Goal: Information Seeking & Learning: Learn about a topic

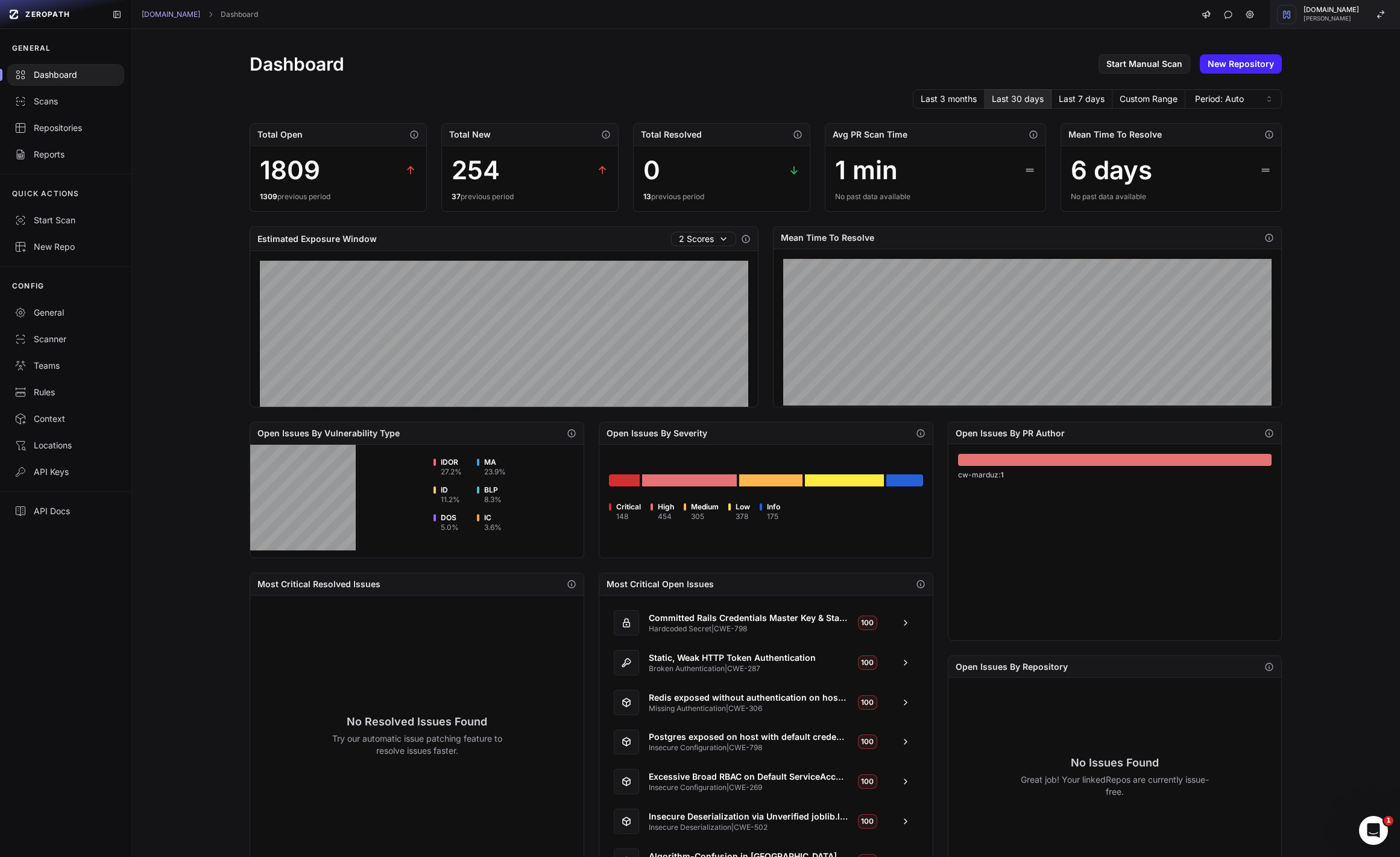
drag, startPoint x: 1352, startPoint y: 16, endPoint x: 1348, endPoint y: 25, distance: 9.8
click at [1352, 16] on span "[PERSON_NAME]" at bounding box center [1331, 18] width 55 height 6
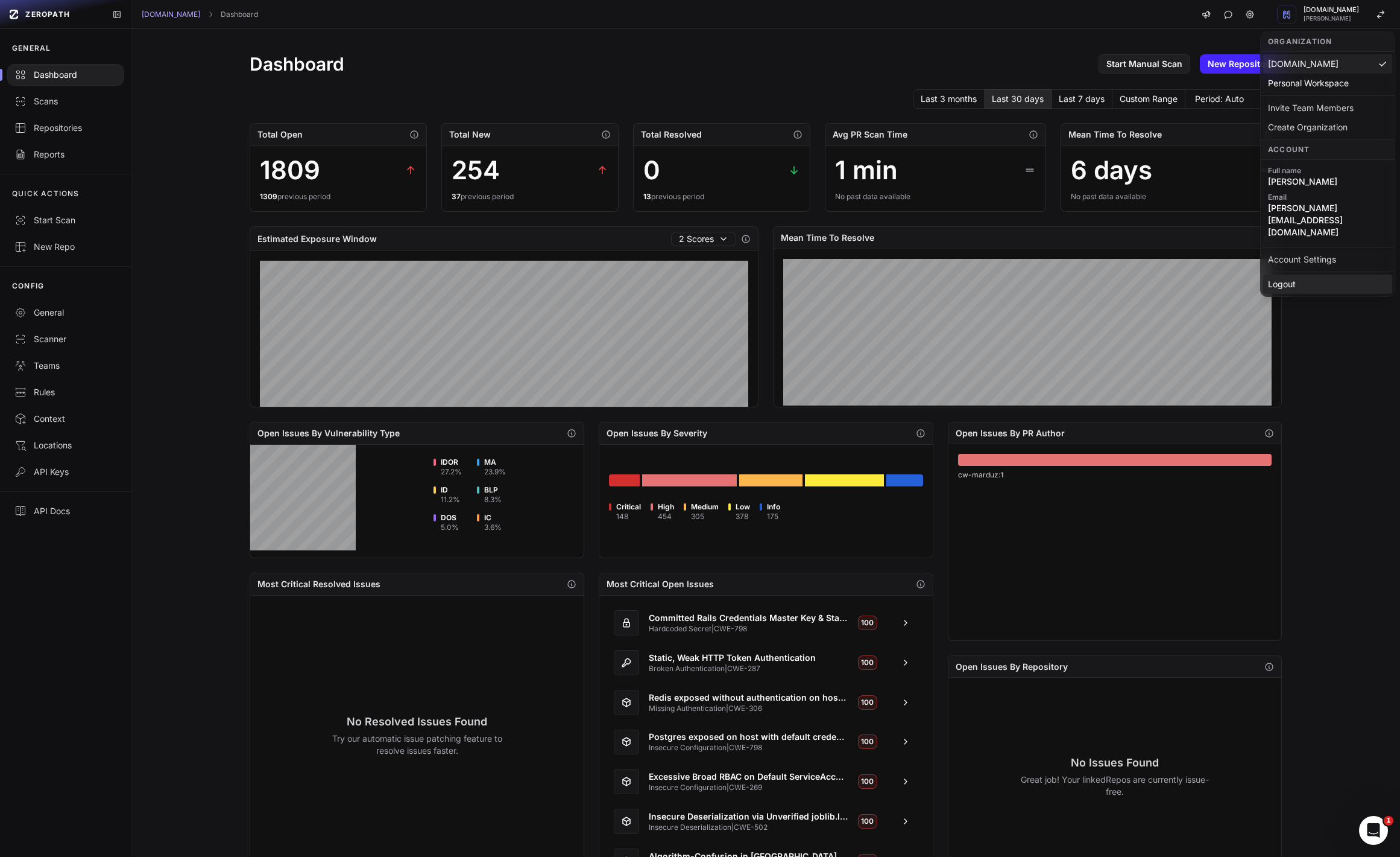
click at [1319, 274] on div "Logout" at bounding box center [1328, 284] width 129 height 19
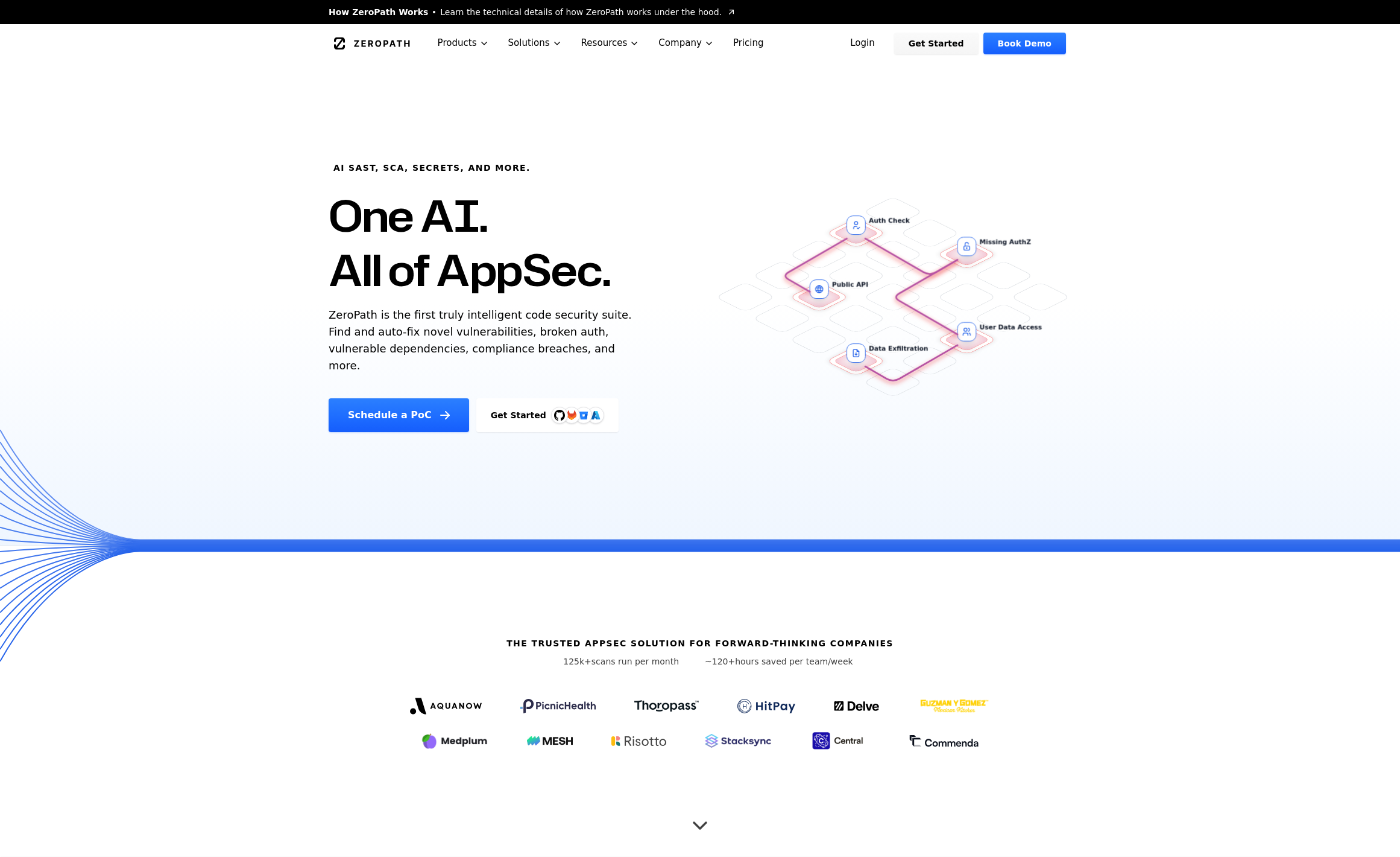
click at [877, 42] on link "Login" at bounding box center [863, 44] width 54 height 22
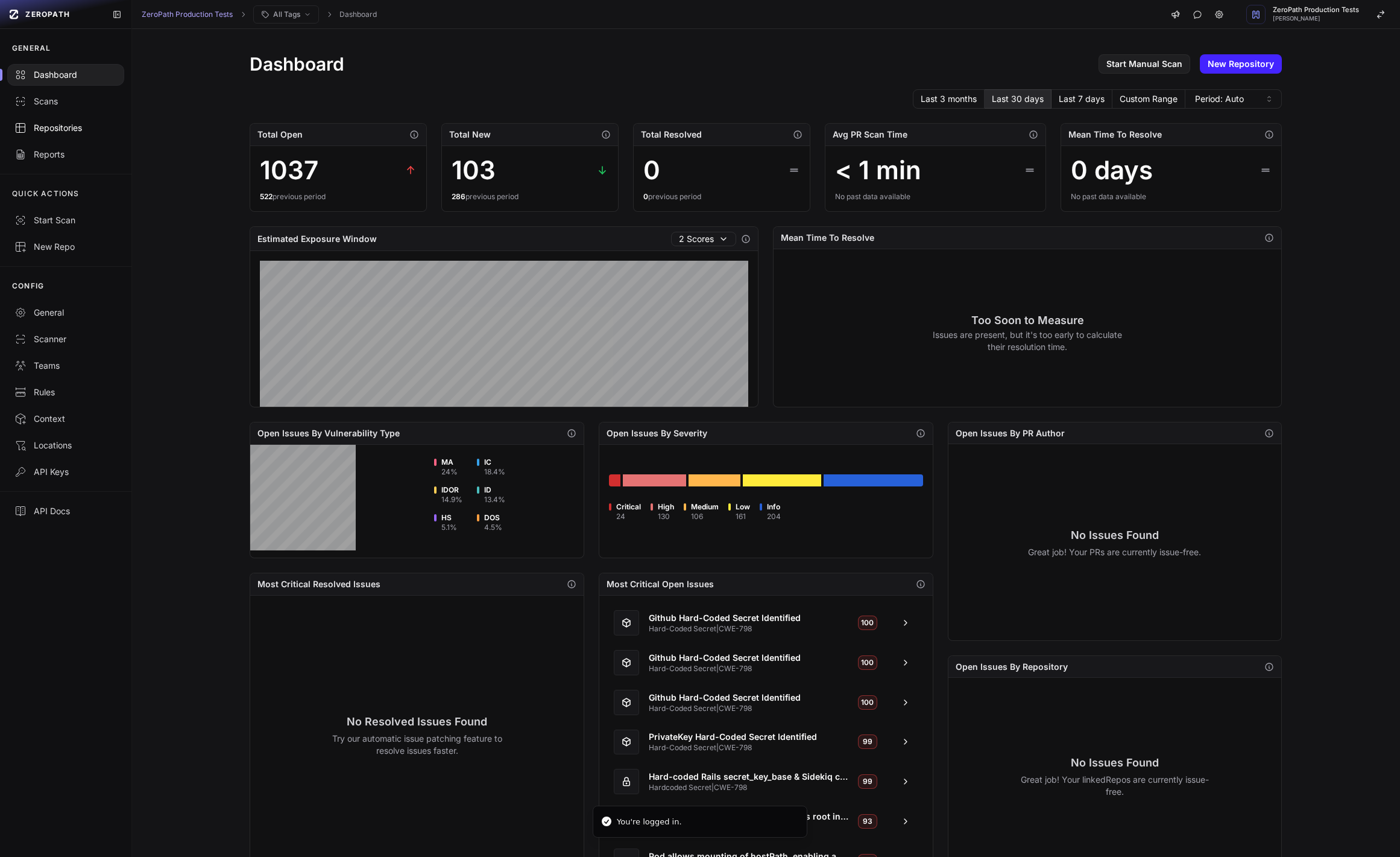
click at [86, 121] on link "Repositories" at bounding box center [65, 128] width 132 height 27
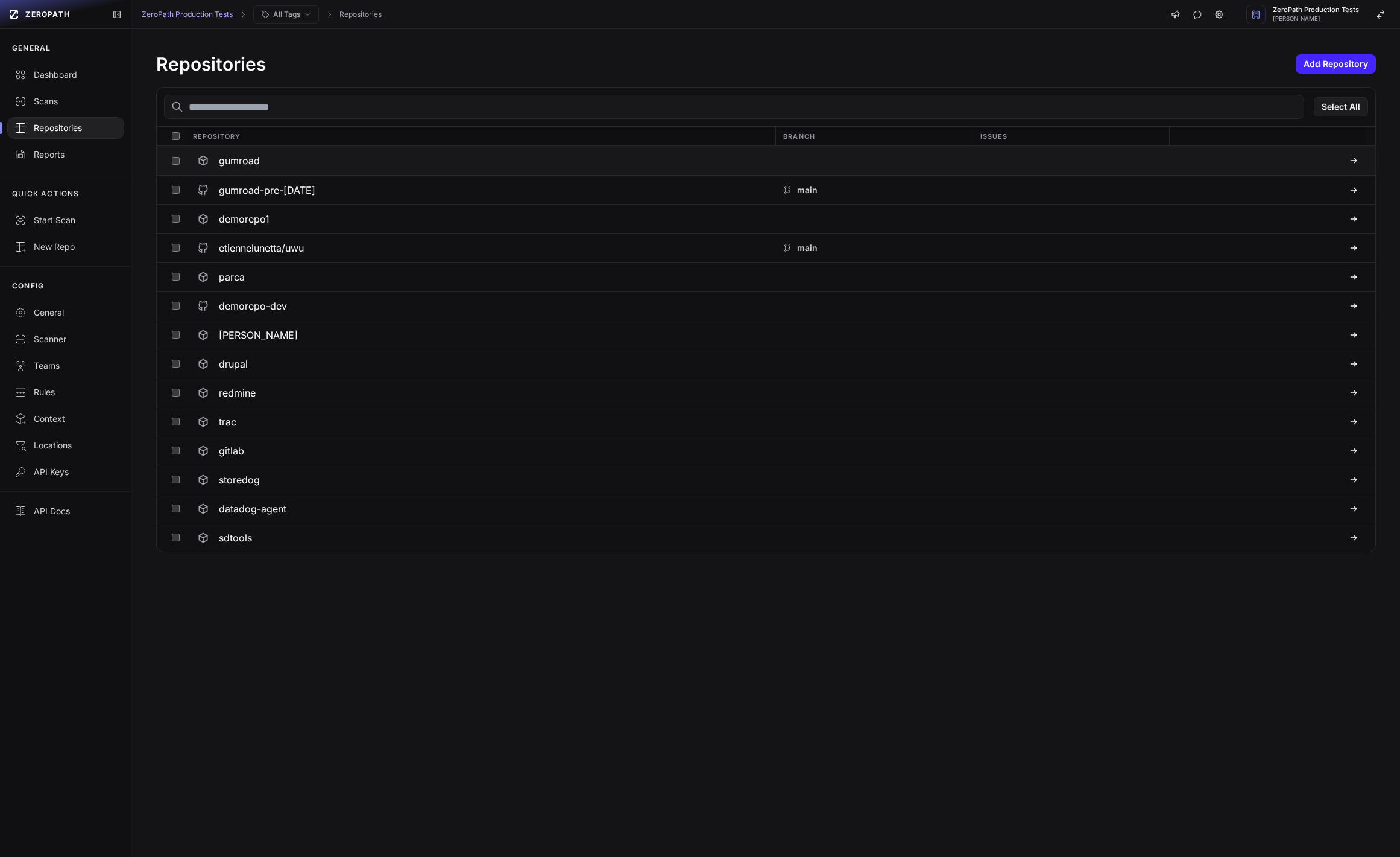
click at [253, 160] on h3 "gumroad" at bounding box center [239, 160] width 41 height 14
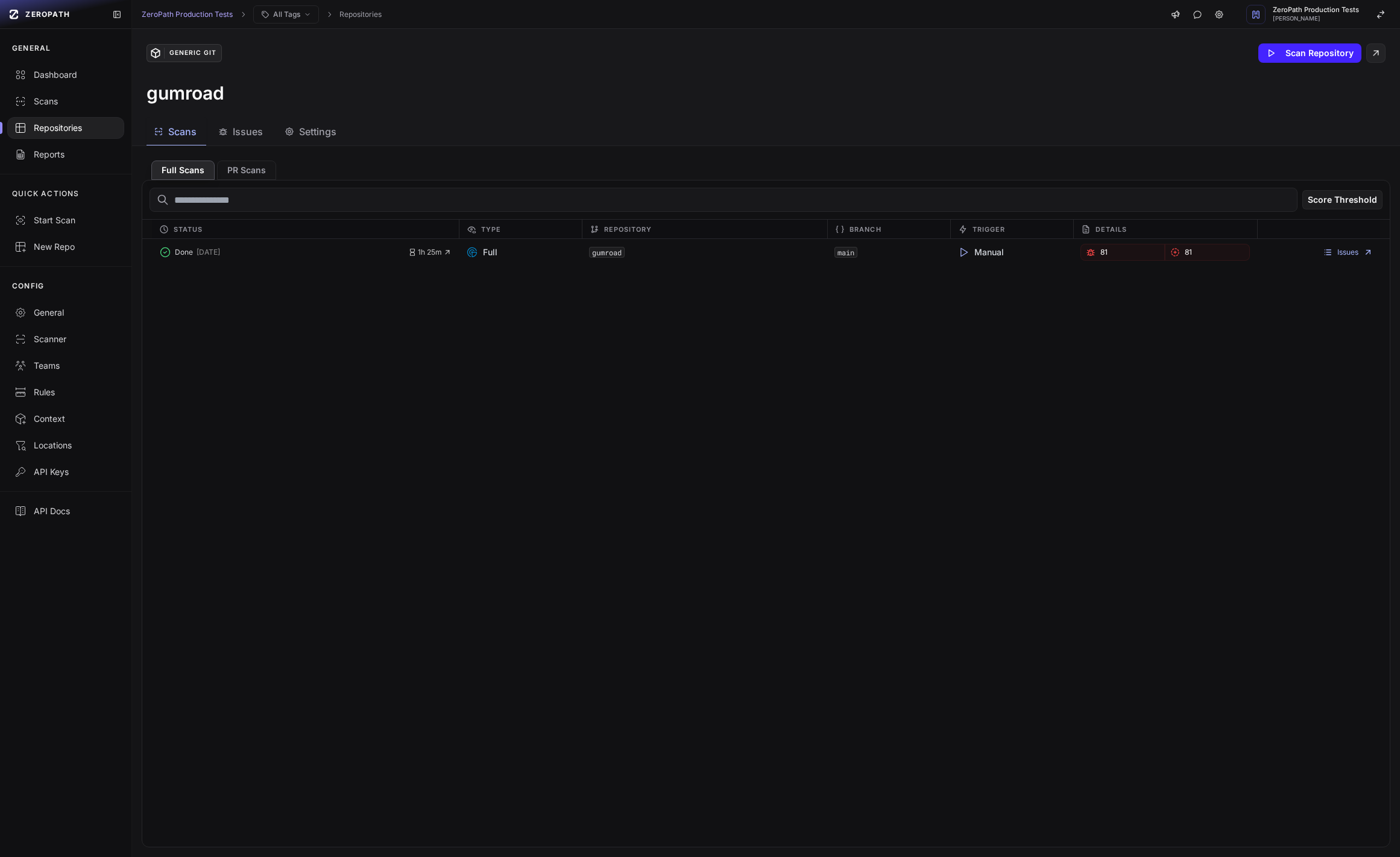
click at [278, 123] on button "Issues" at bounding box center [312, 132] width 69 height 27
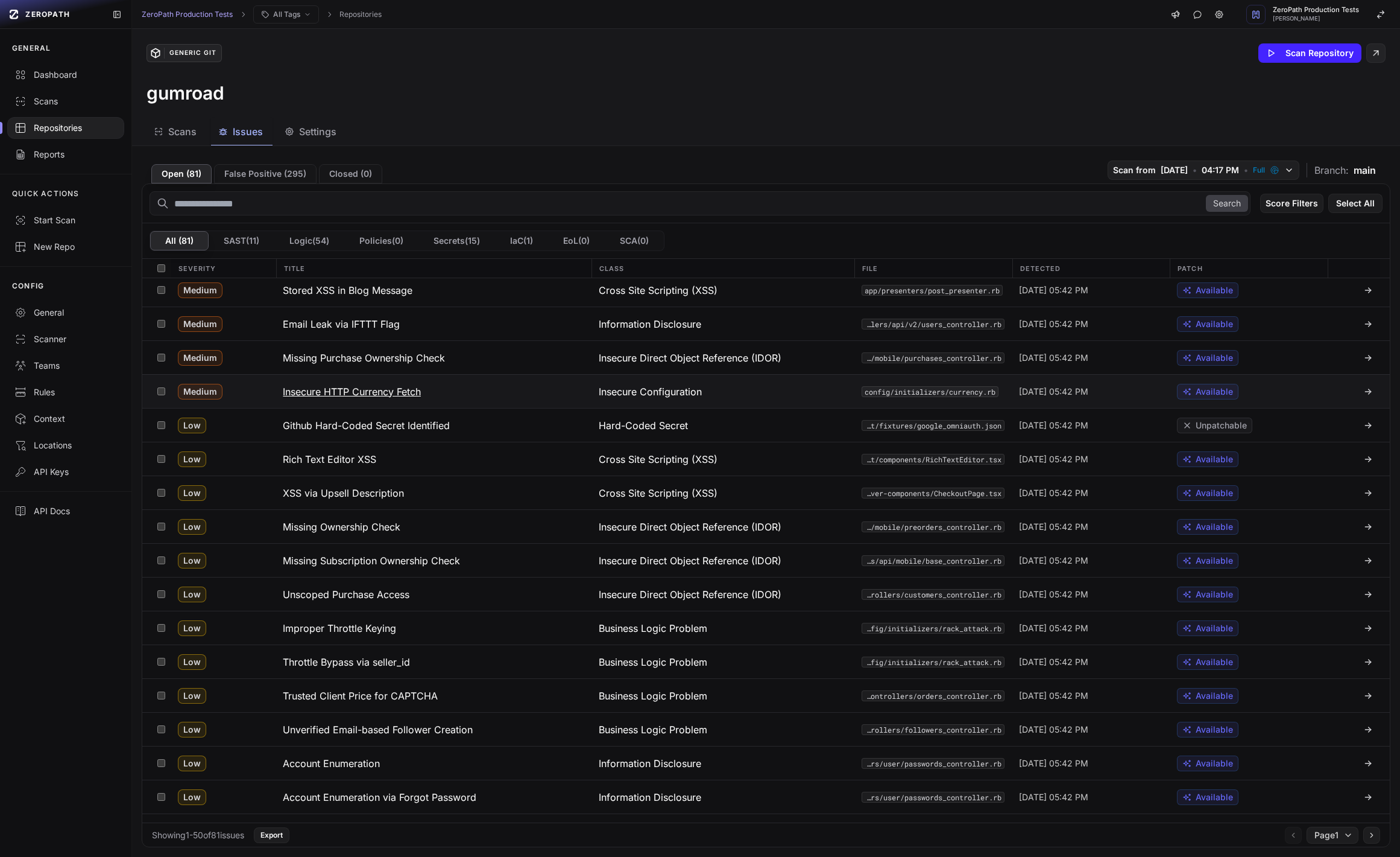
scroll to position [1144, 0]
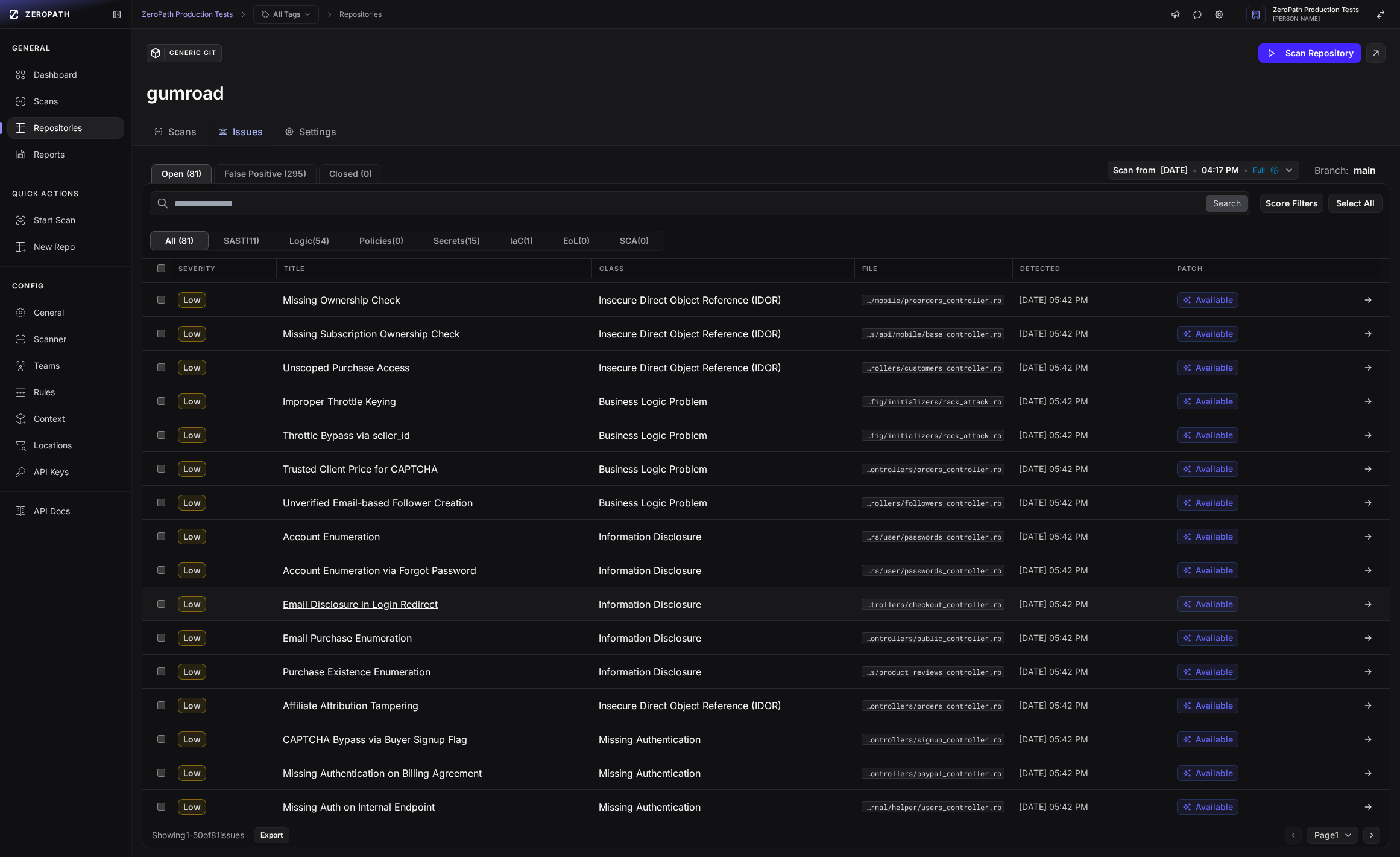
click at [445, 613] on button "Email Disclosure in Login Redirect" at bounding box center [433, 603] width 315 height 33
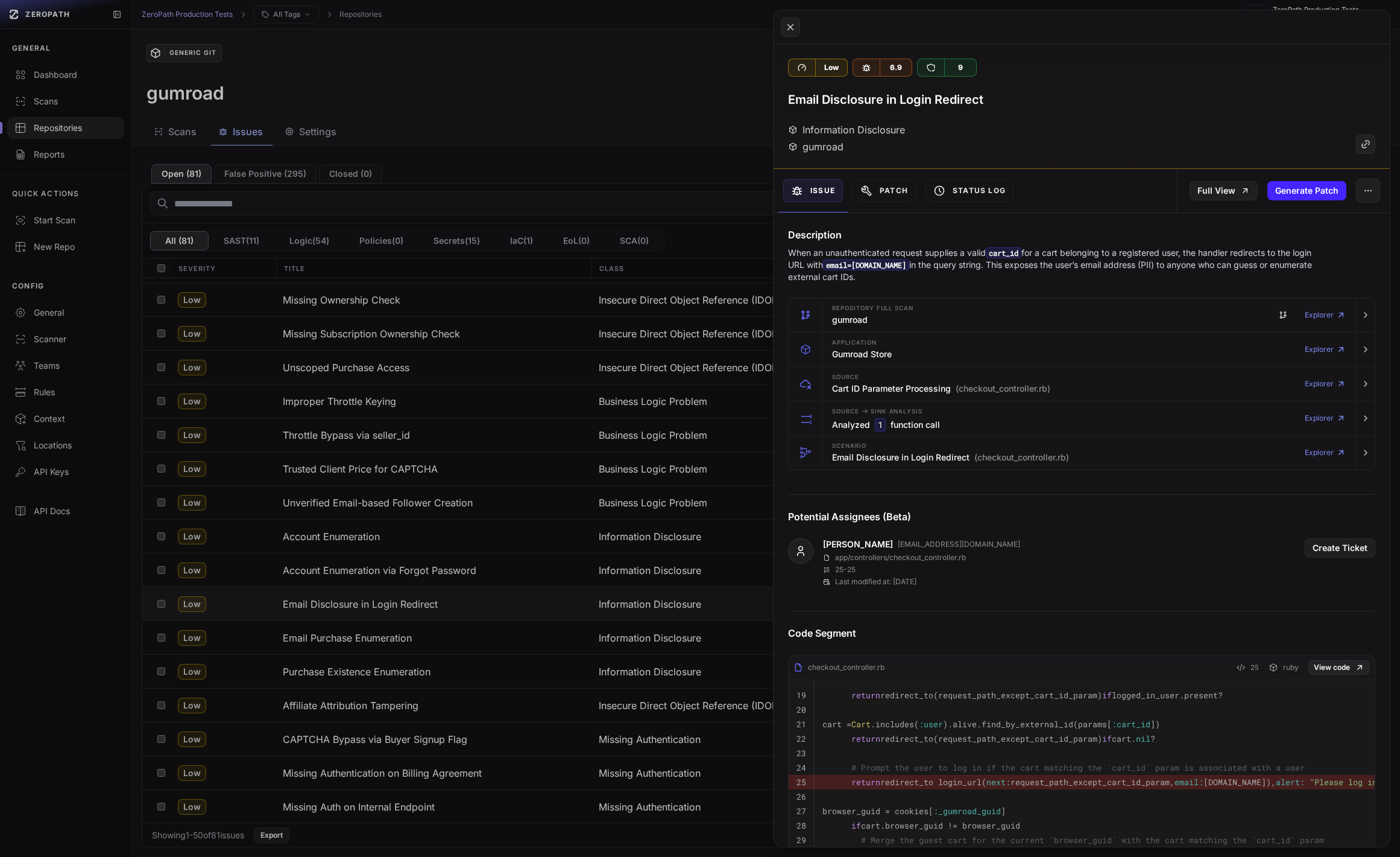
drag, startPoint x: 588, startPoint y: 107, endPoint x: 527, endPoint y: 140, distance: 69.4
click at [588, 108] on button at bounding box center [700, 428] width 1400 height 857
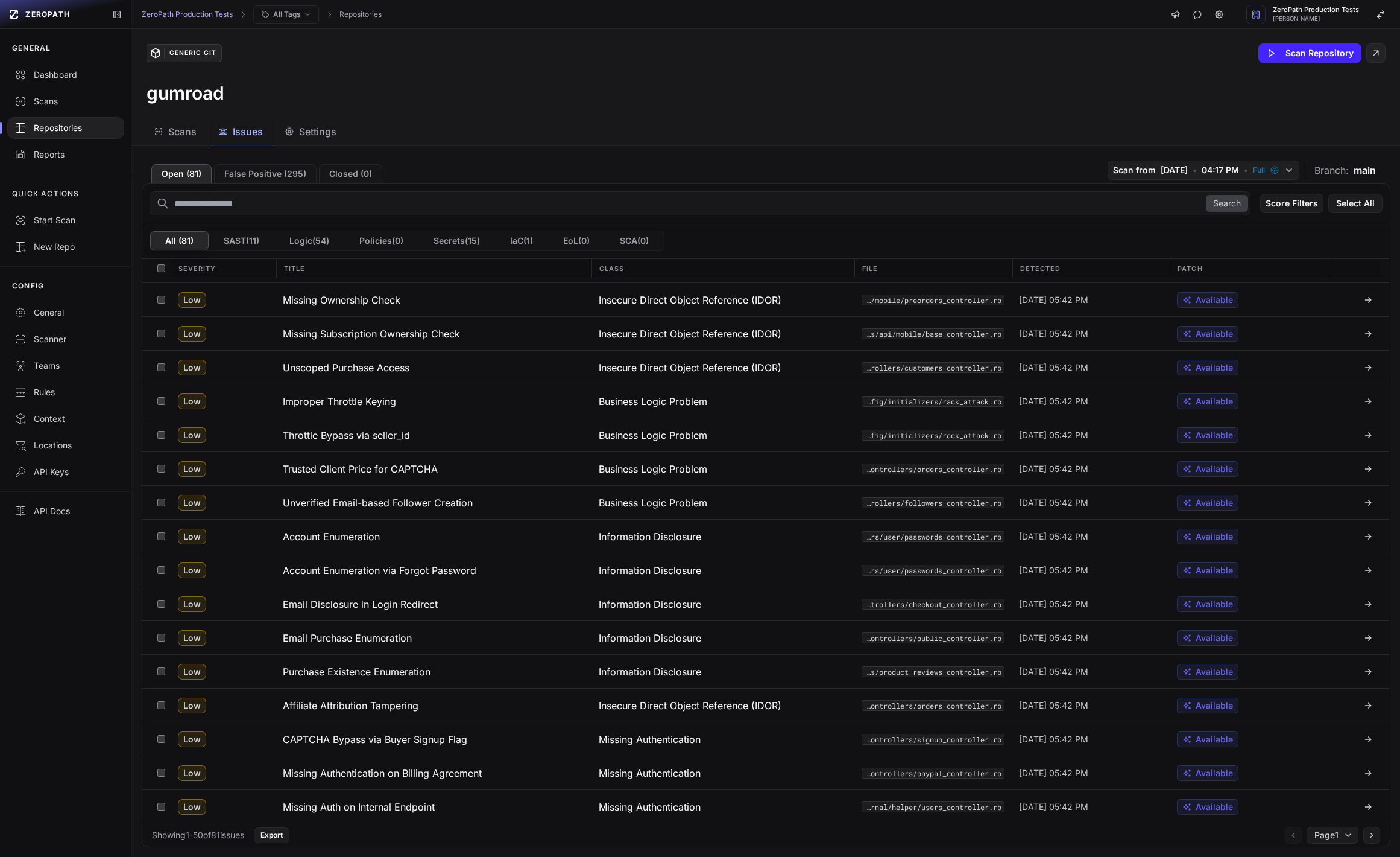
click at [346, 209] on input "text" at bounding box center [700, 203] width 1101 height 24
type input "***"
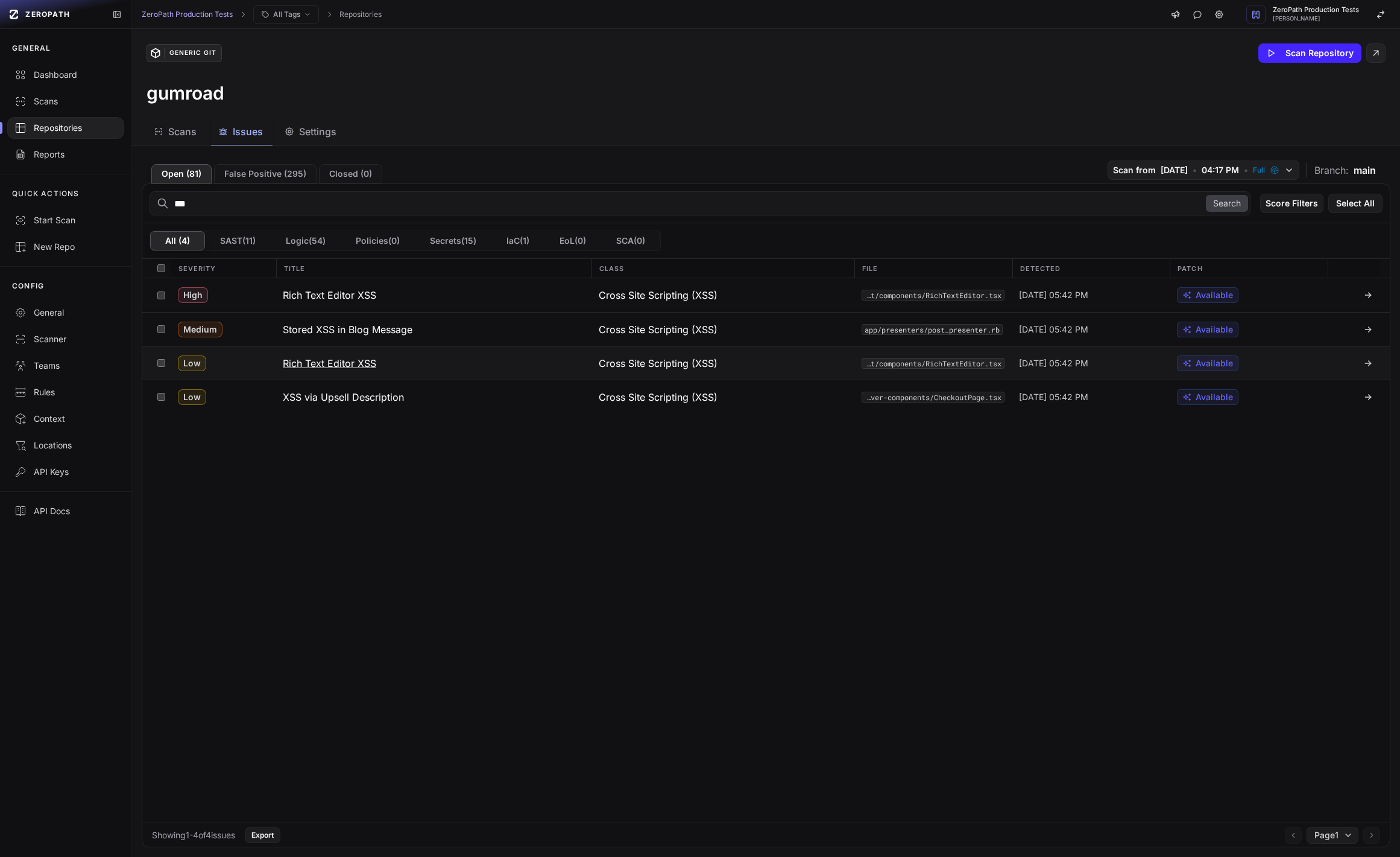
click at [361, 358] on h3 "Rich Text Editor XSS" at bounding box center [329, 363] width 93 height 14
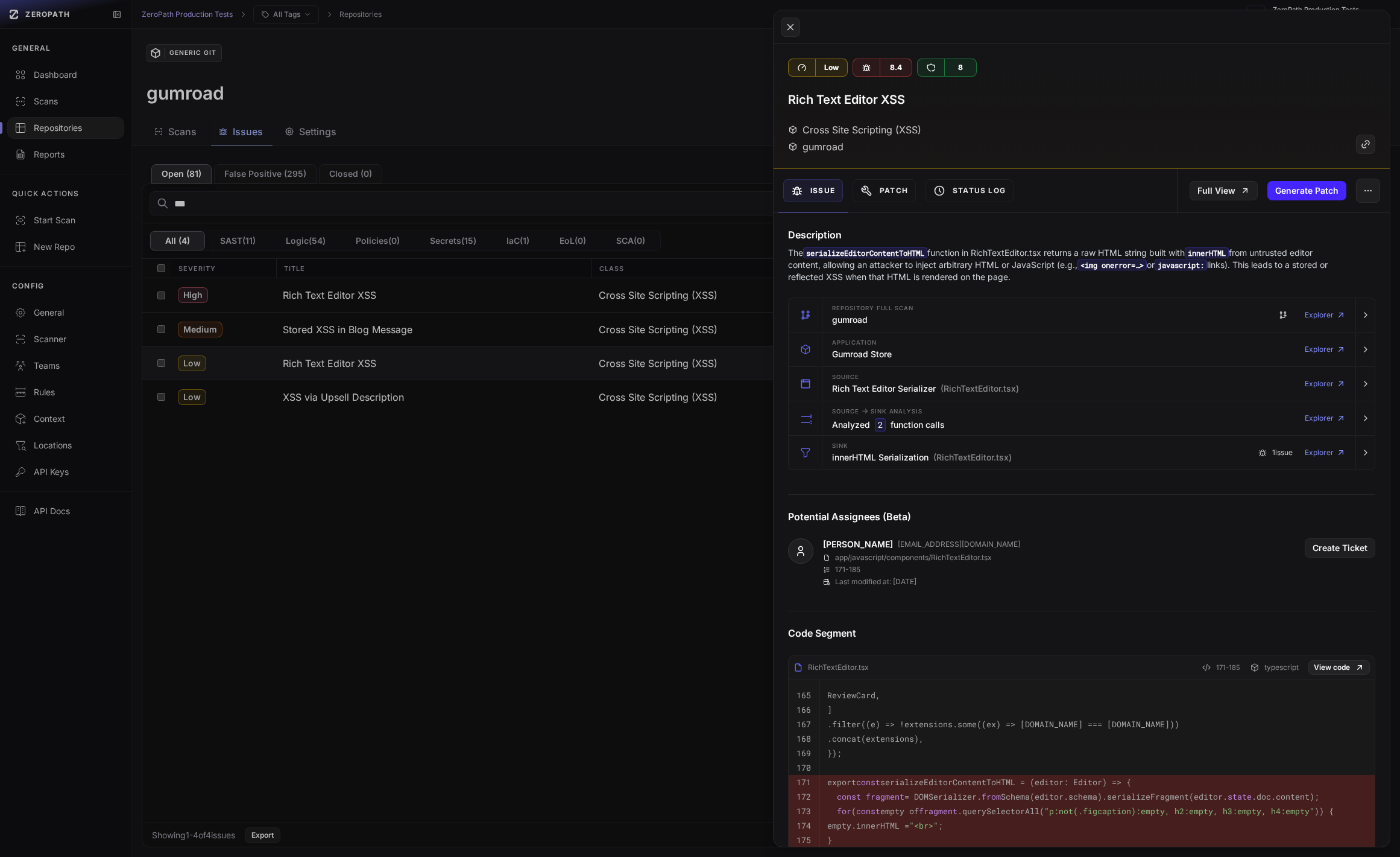
click at [398, 293] on button at bounding box center [700, 428] width 1400 height 857
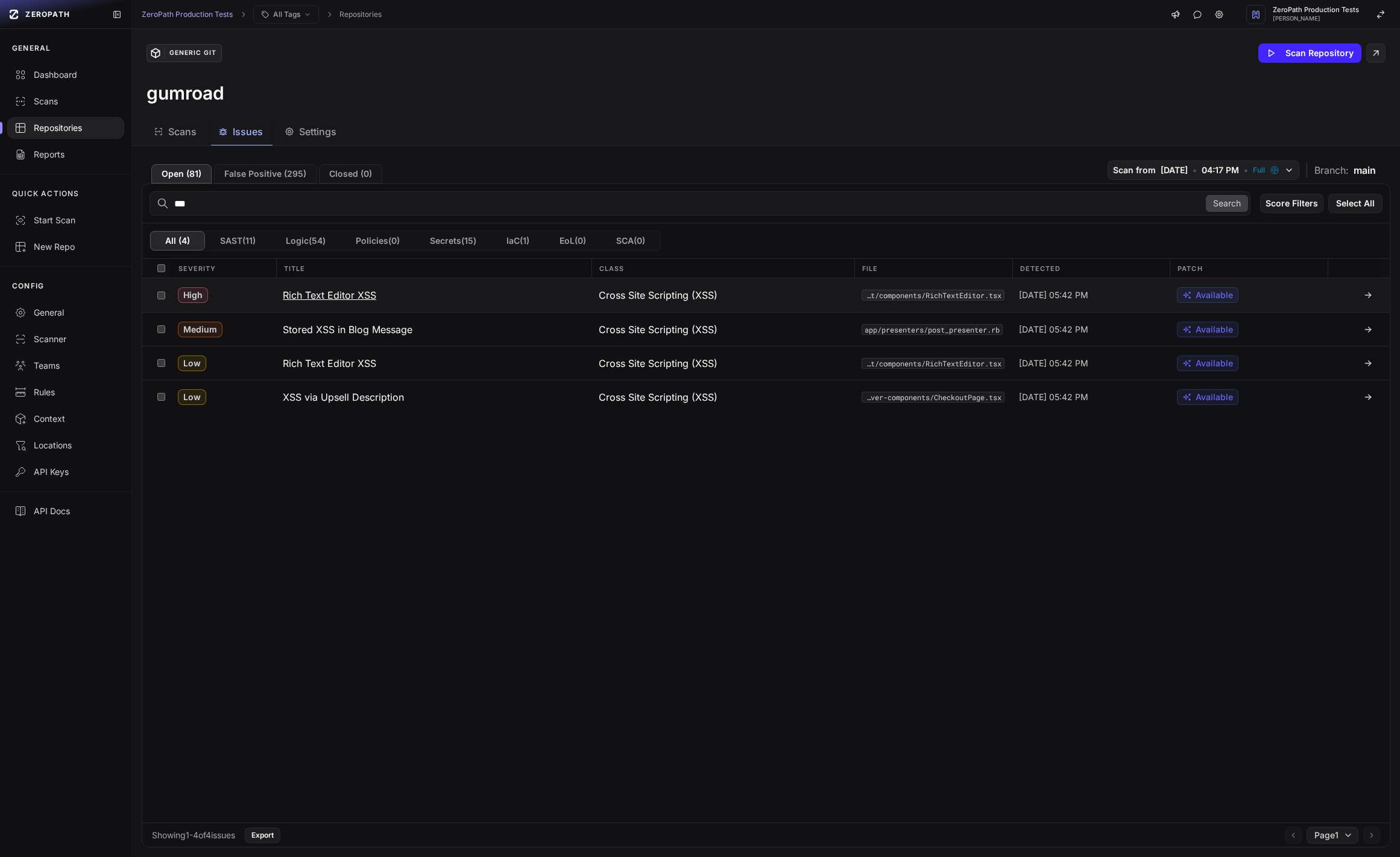
click at [406, 293] on button "Rich Text Editor XSS" at bounding box center [433, 295] width 315 height 34
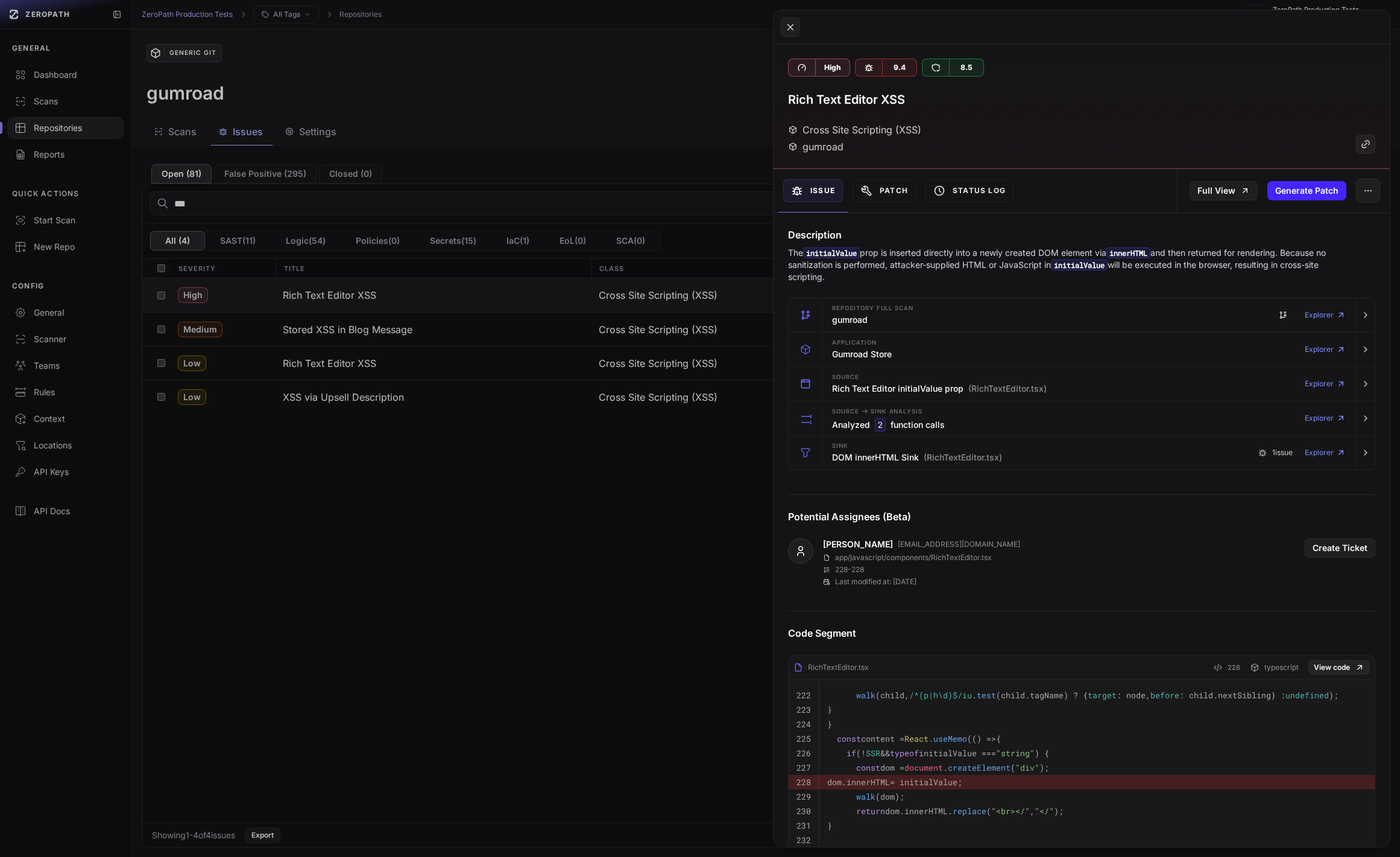
click at [397, 581] on button at bounding box center [700, 428] width 1400 height 857
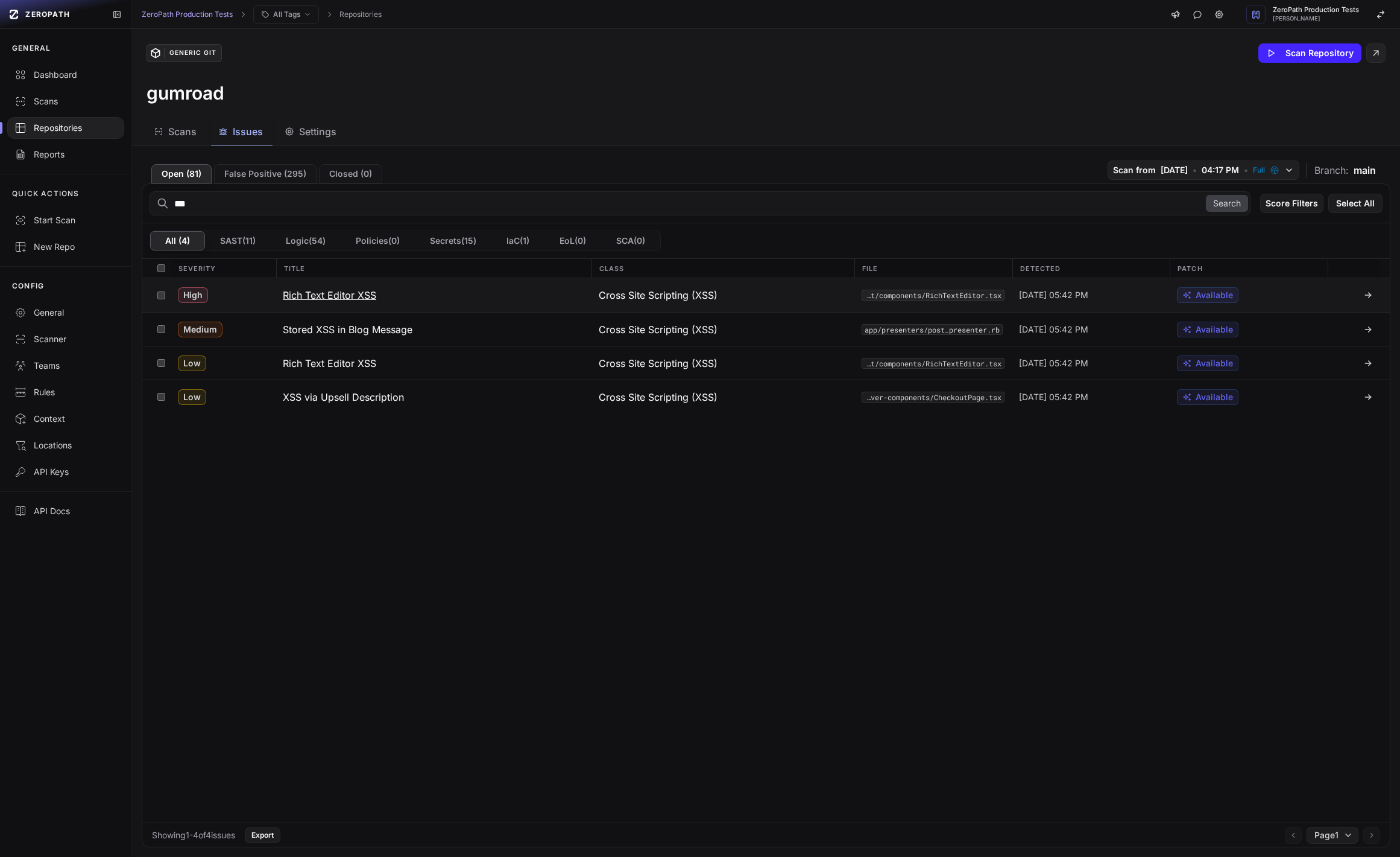
click at [431, 284] on button "Rich Text Editor XSS" at bounding box center [433, 295] width 315 height 34
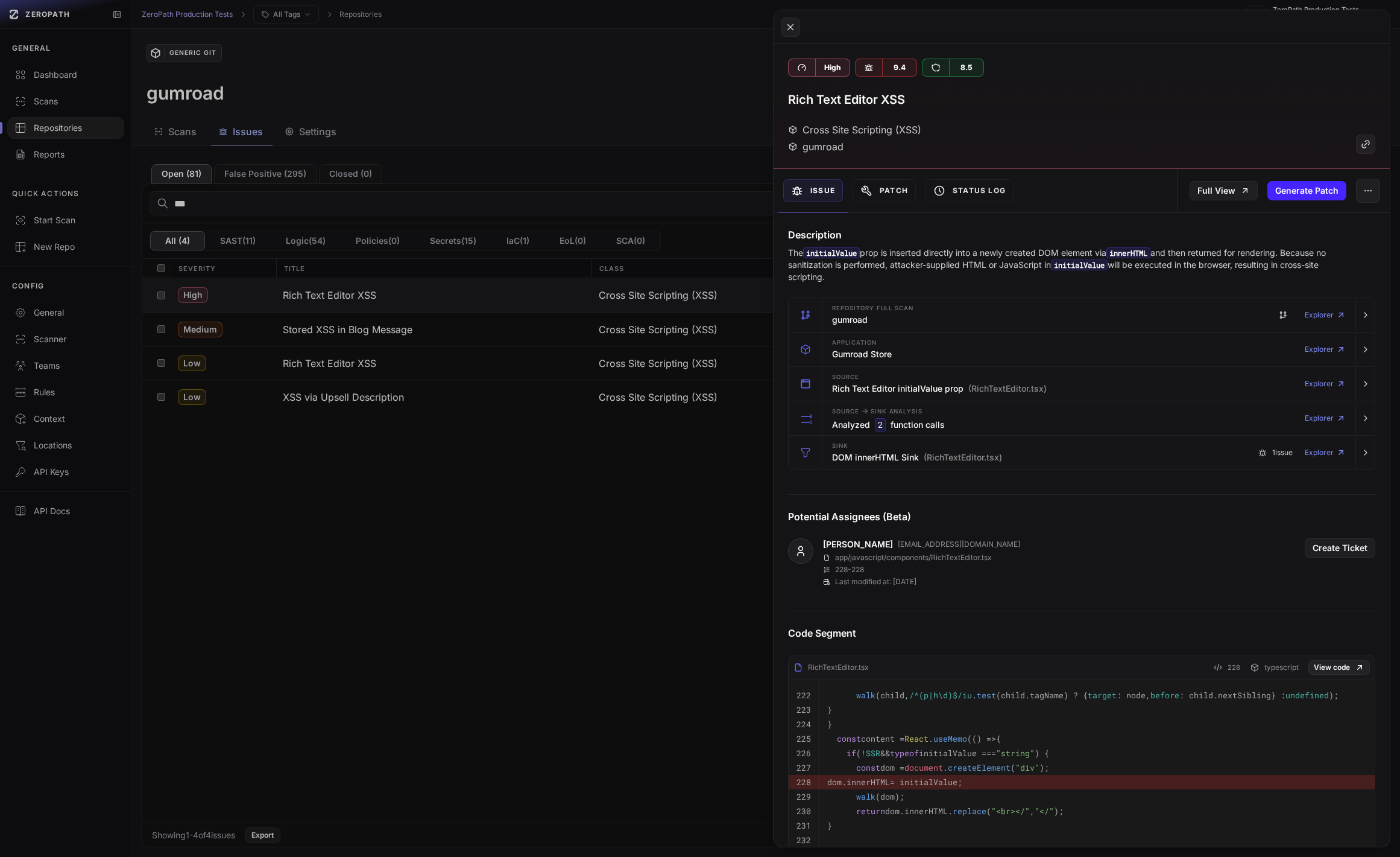
click at [246, 386] on button at bounding box center [700, 428] width 1400 height 857
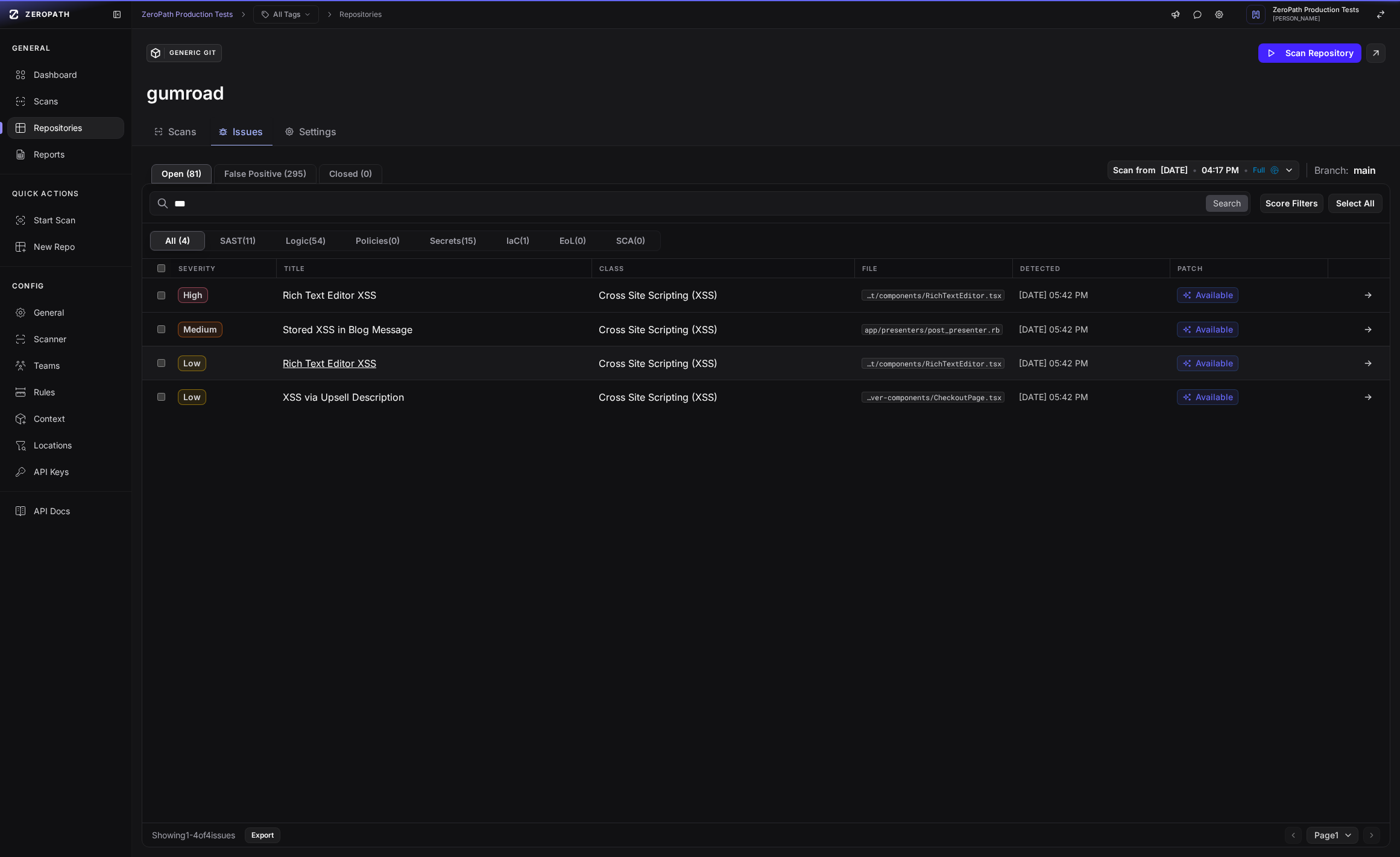
click at [253, 369] on div "Low" at bounding box center [223, 363] width 105 height 33
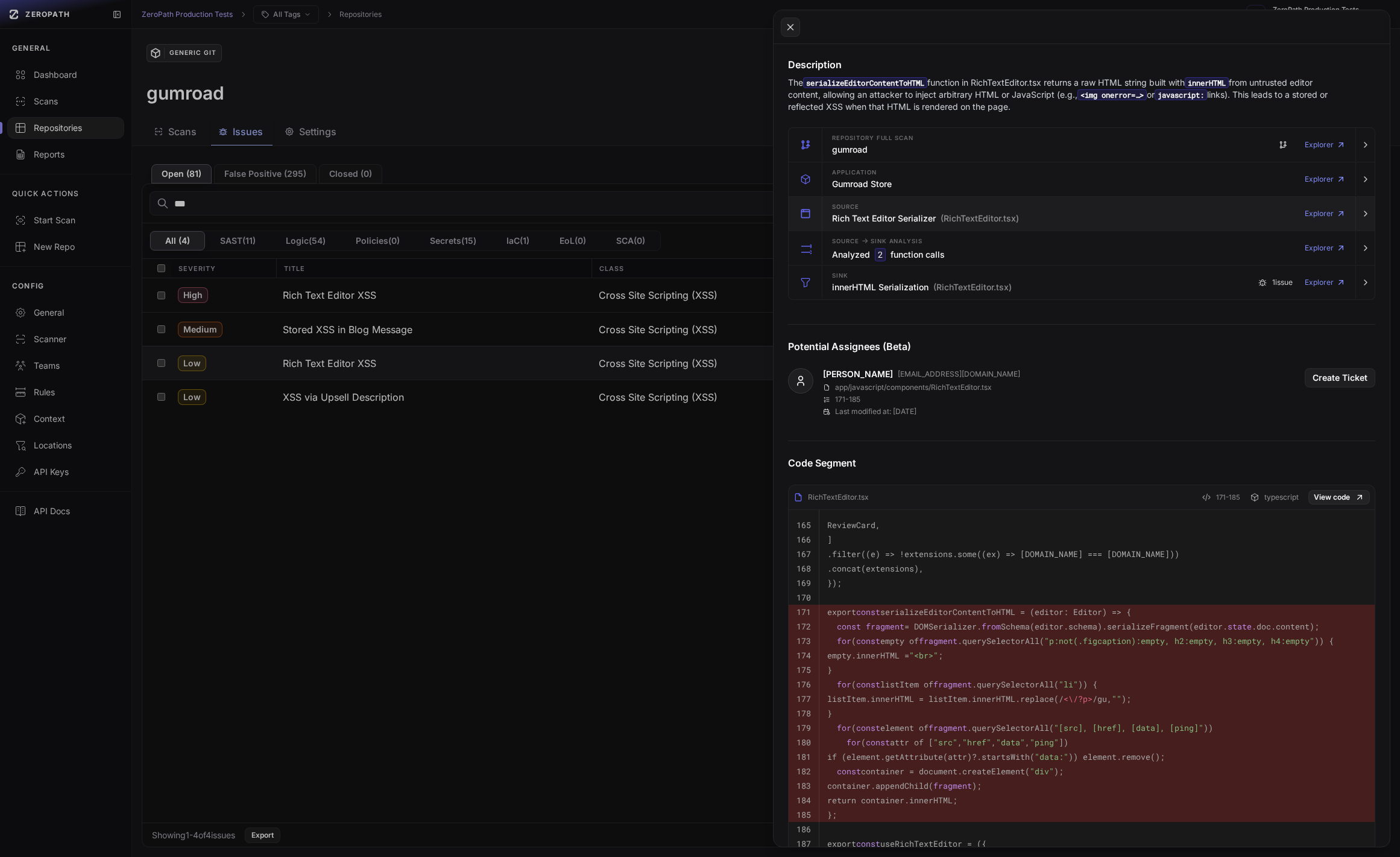
scroll to position [173, 0]
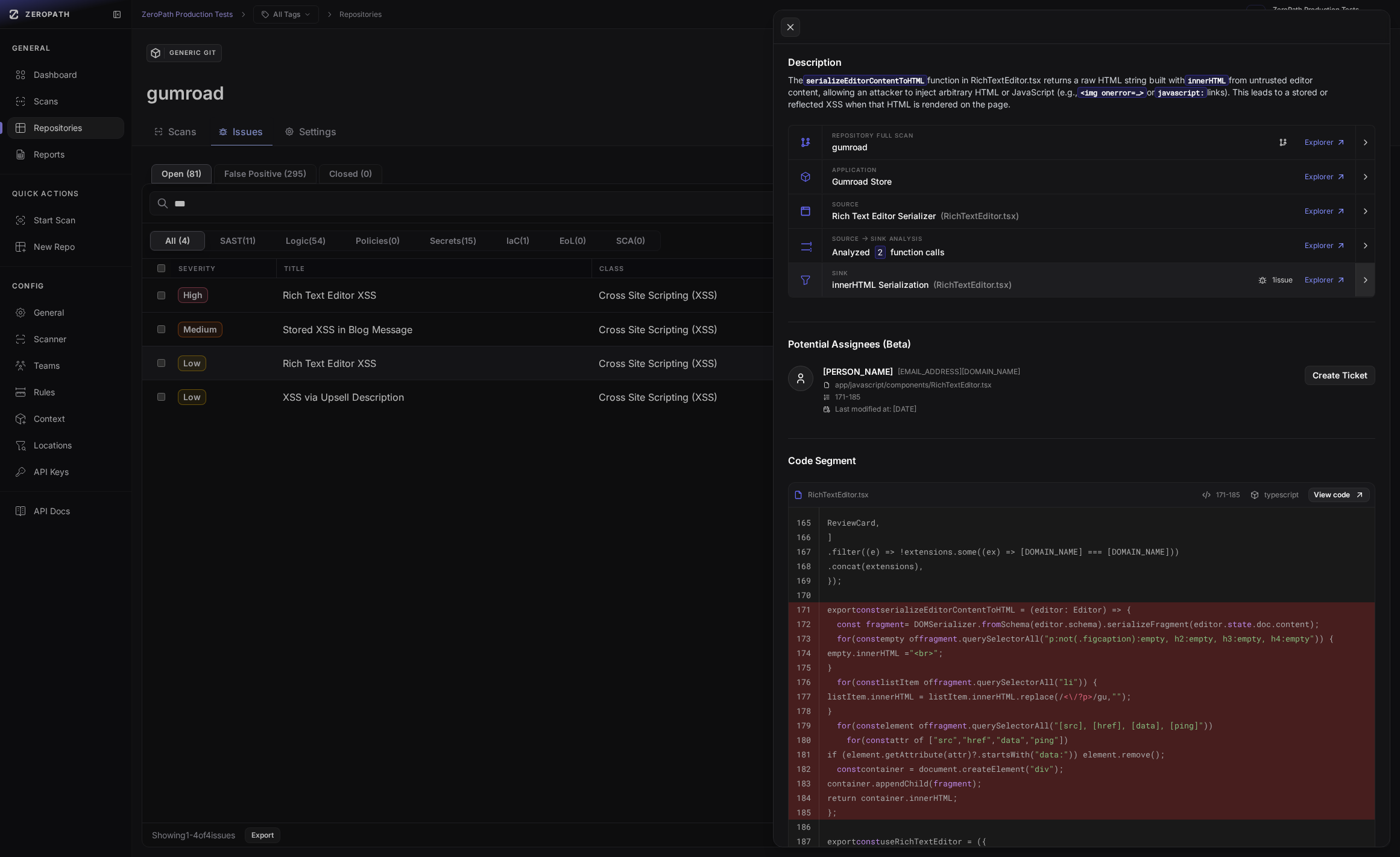
click at [1368, 275] on button "button" at bounding box center [1365, 280] width 19 height 34
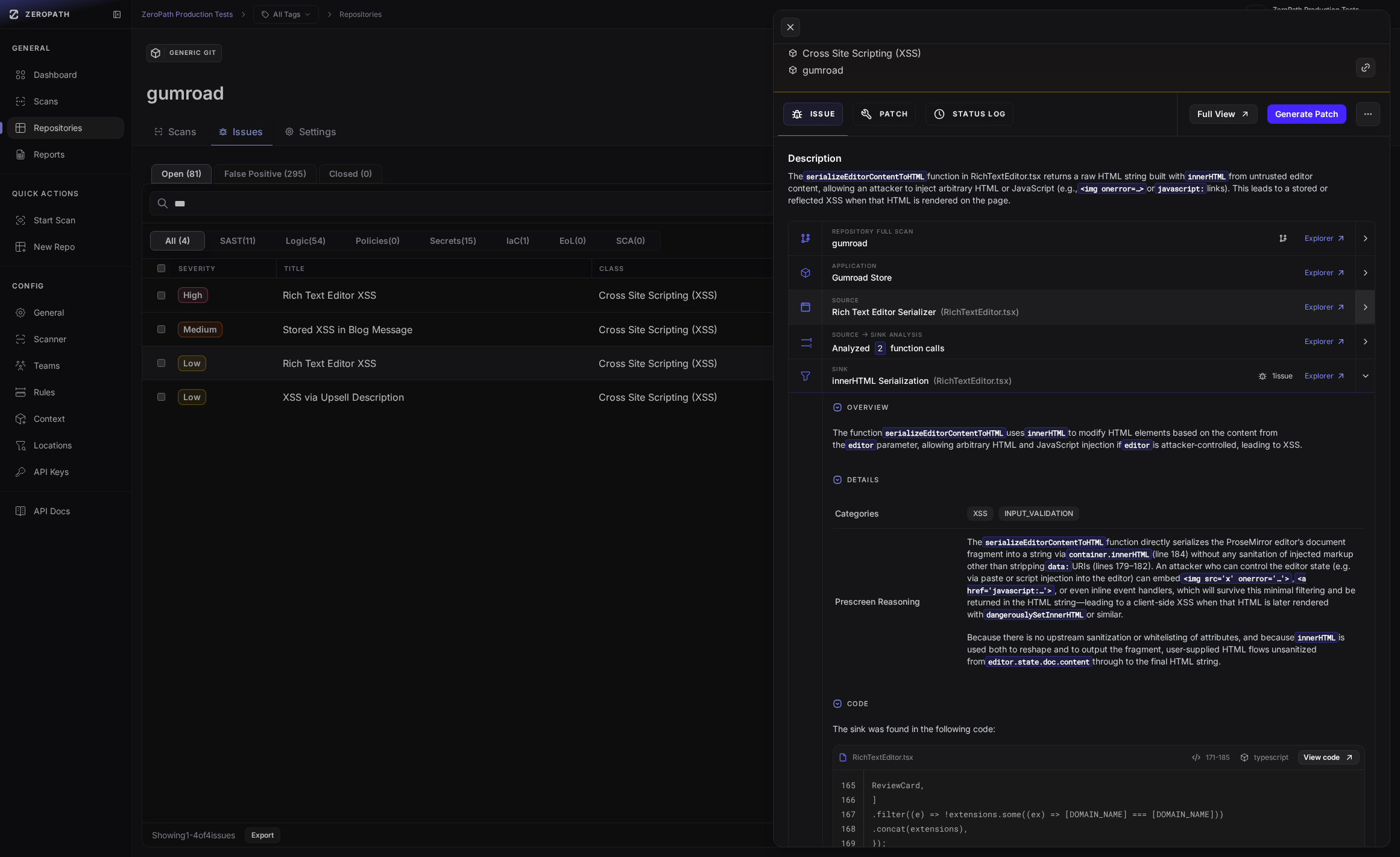
scroll to position [71, 0]
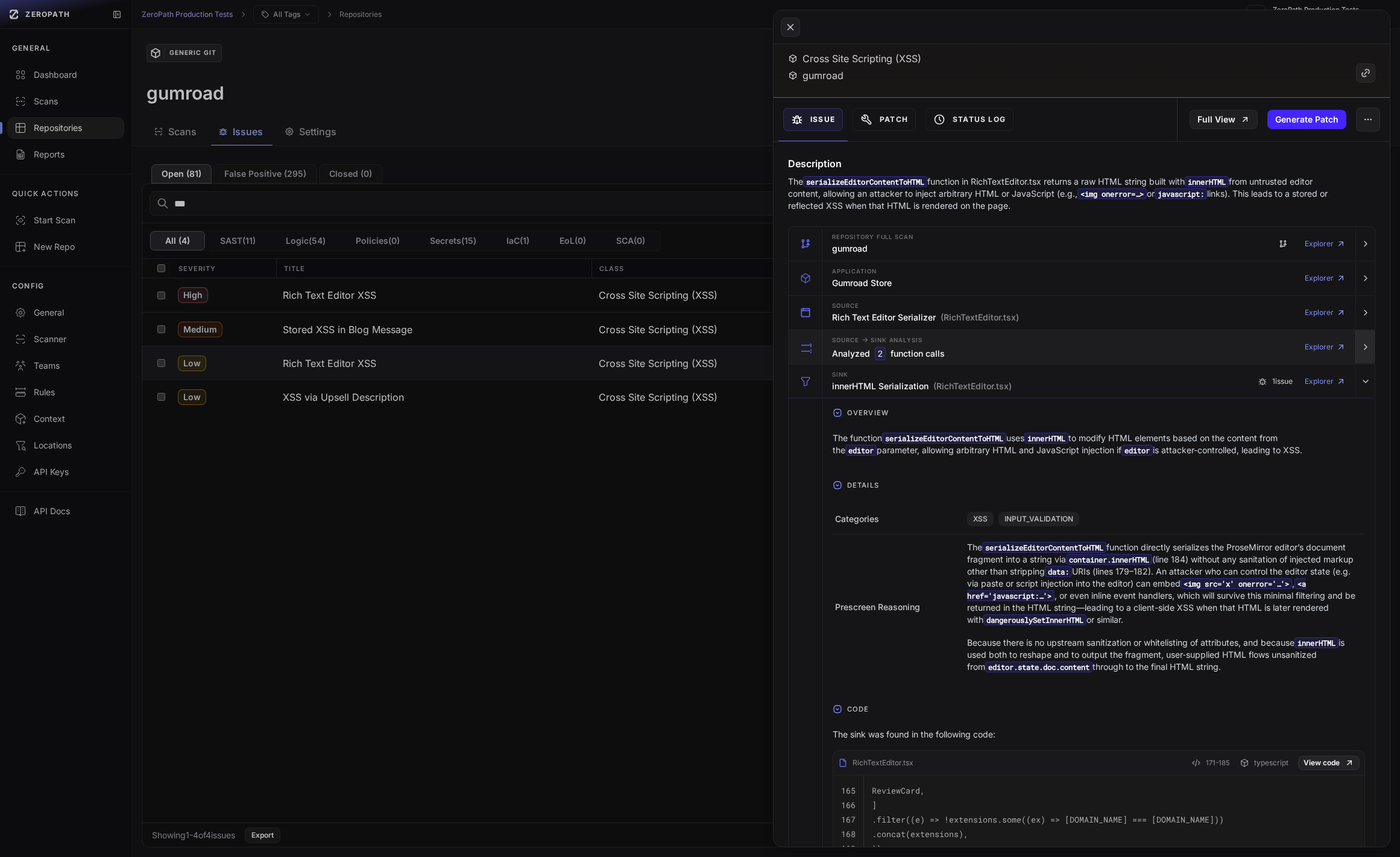
click at [1357, 362] on button "button" at bounding box center [1365, 347] width 19 height 34
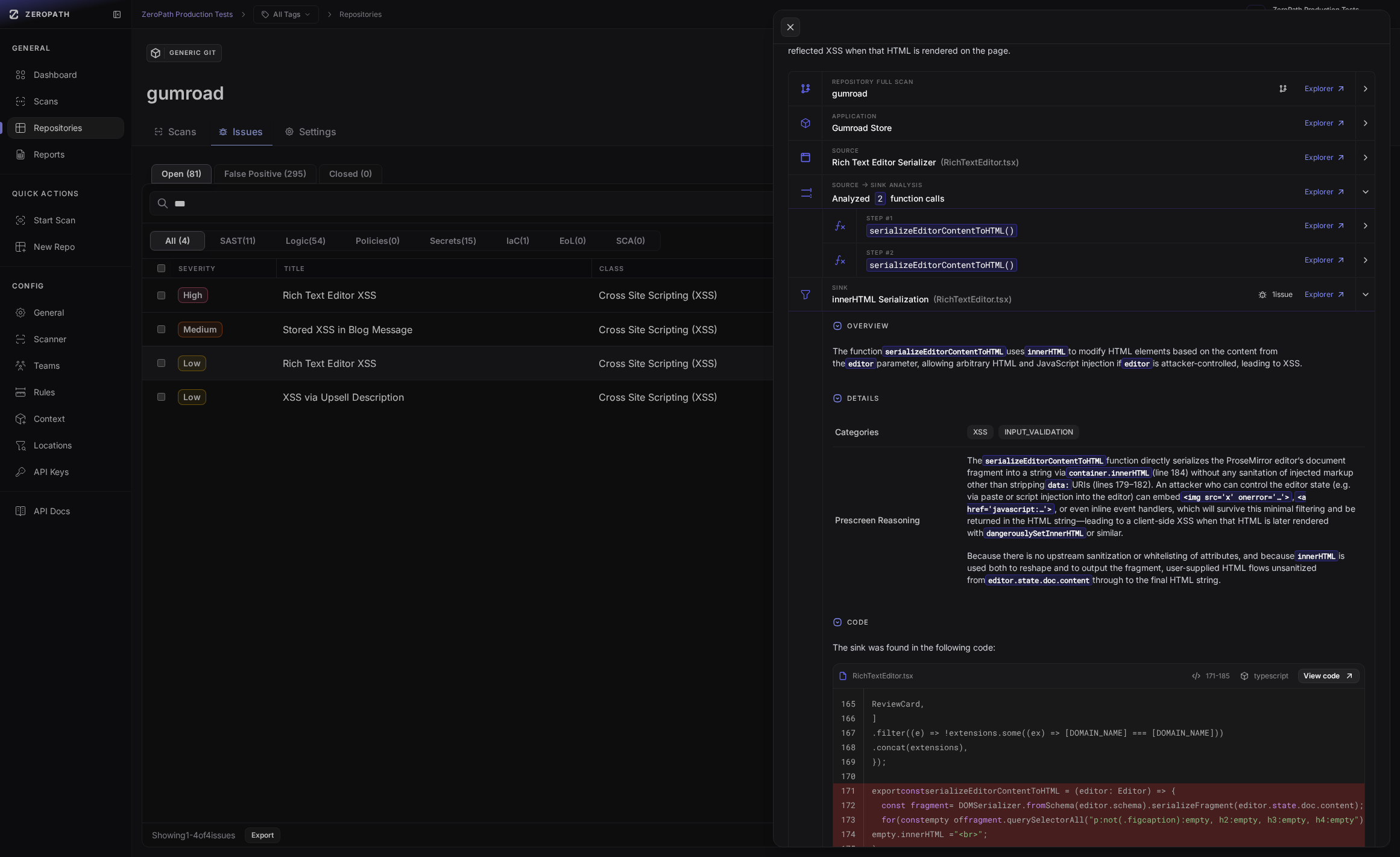
scroll to position [228, 0]
click at [315, 294] on button at bounding box center [700, 428] width 1400 height 857
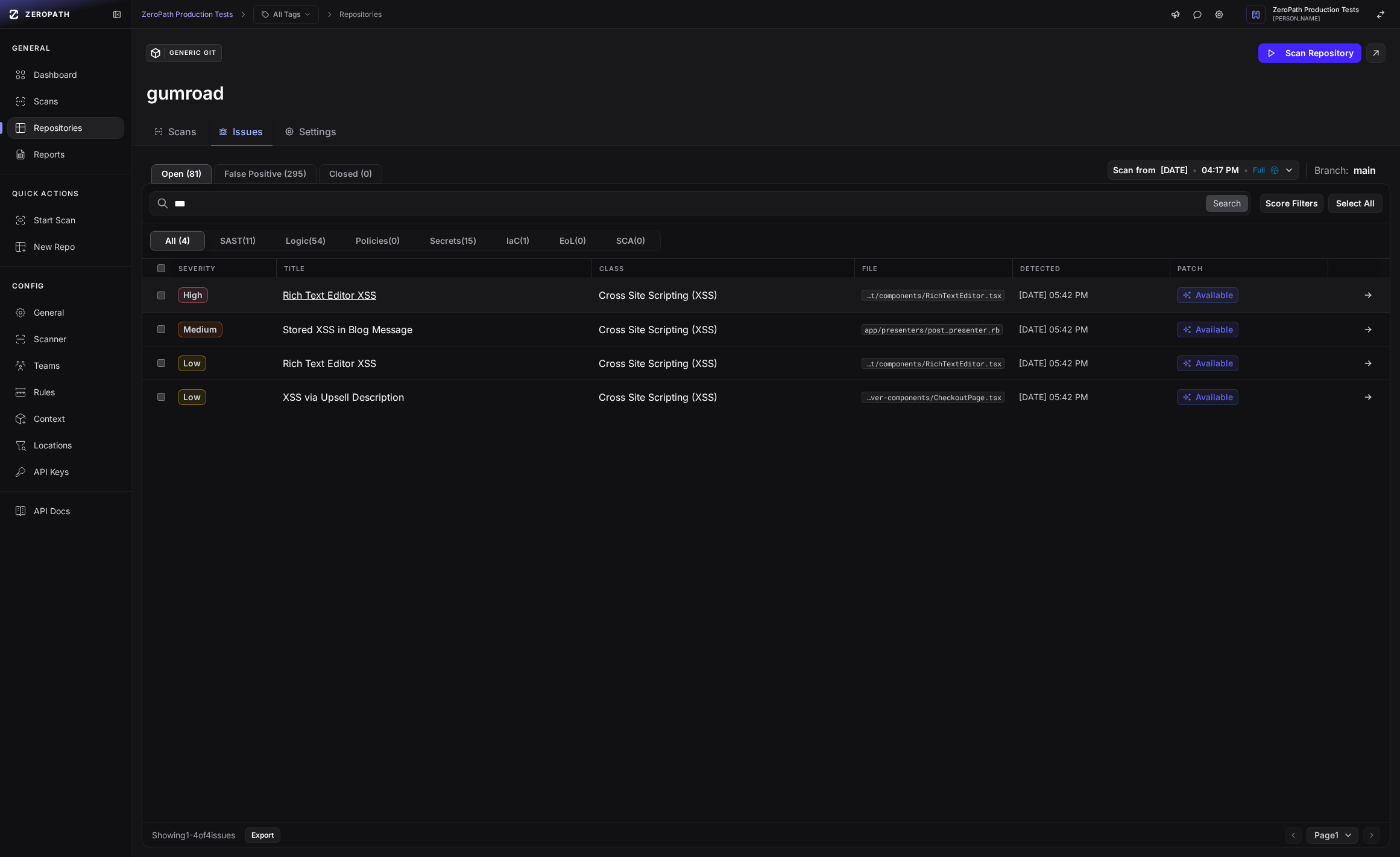
click at [374, 302] on h3 "Rich Text Editor XSS" at bounding box center [329, 295] width 93 height 14
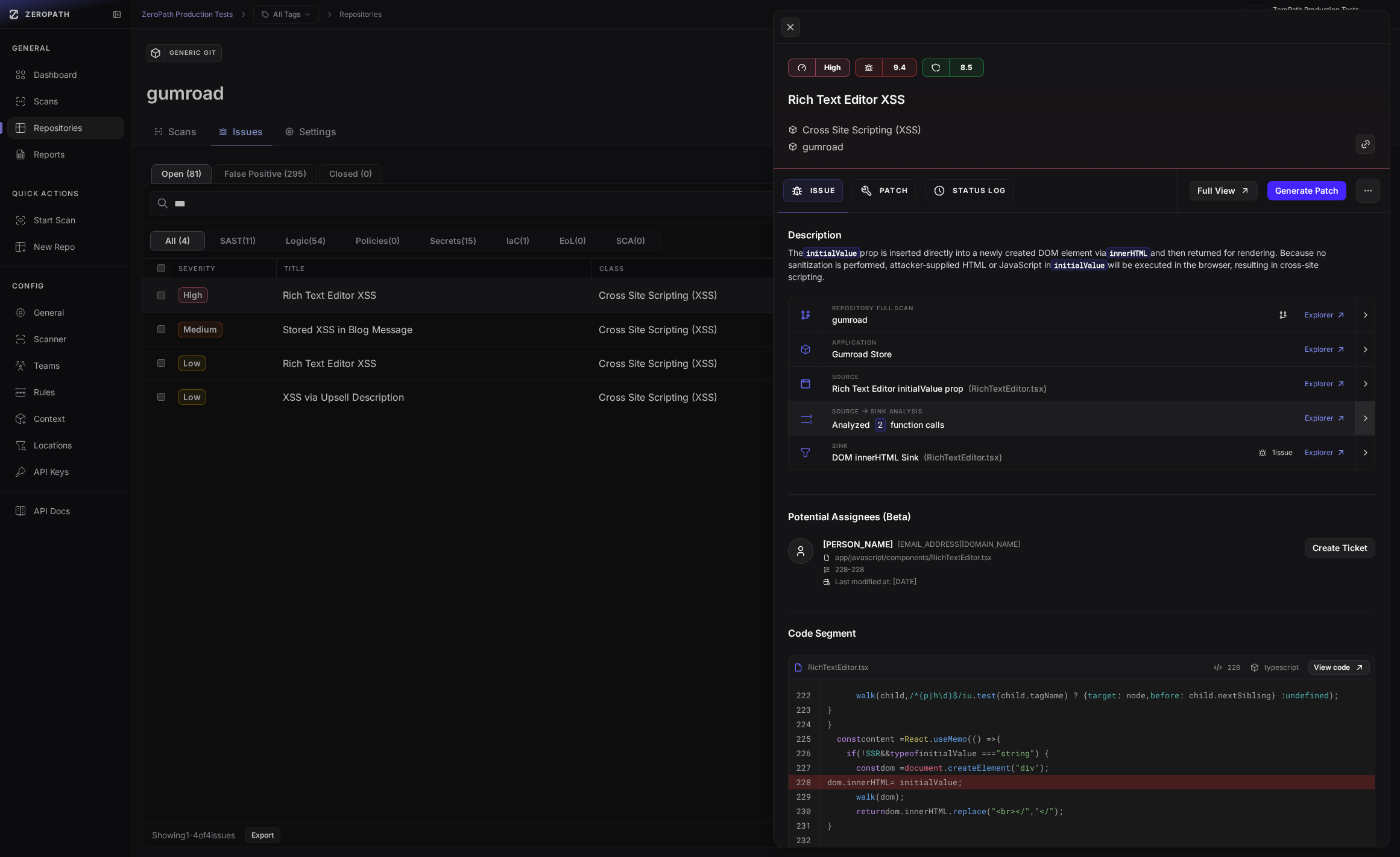
click at [1364, 409] on button "button" at bounding box center [1365, 418] width 19 height 34
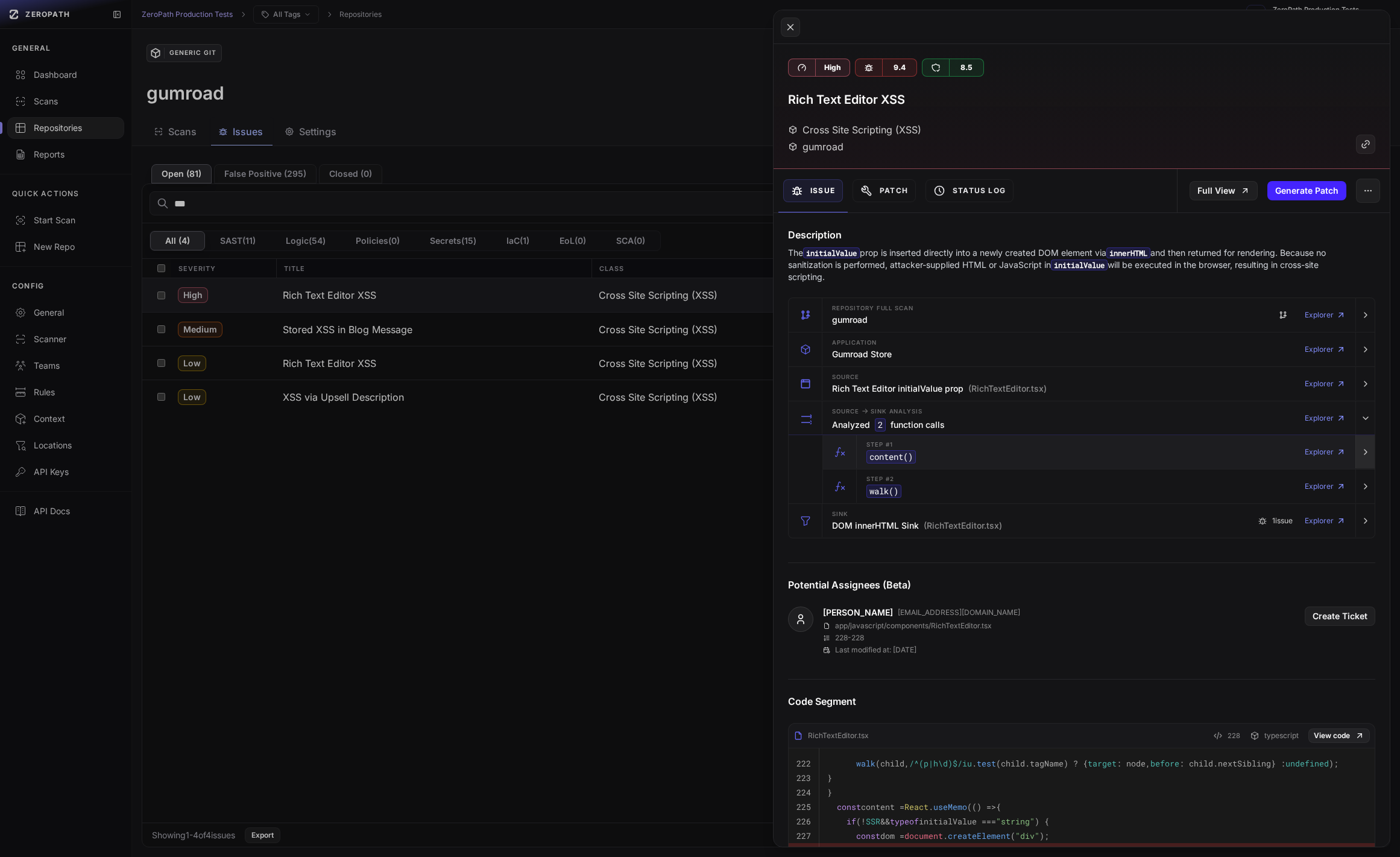
click at [1361, 456] on icon "button" at bounding box center [1366, 452] width 10 height 10
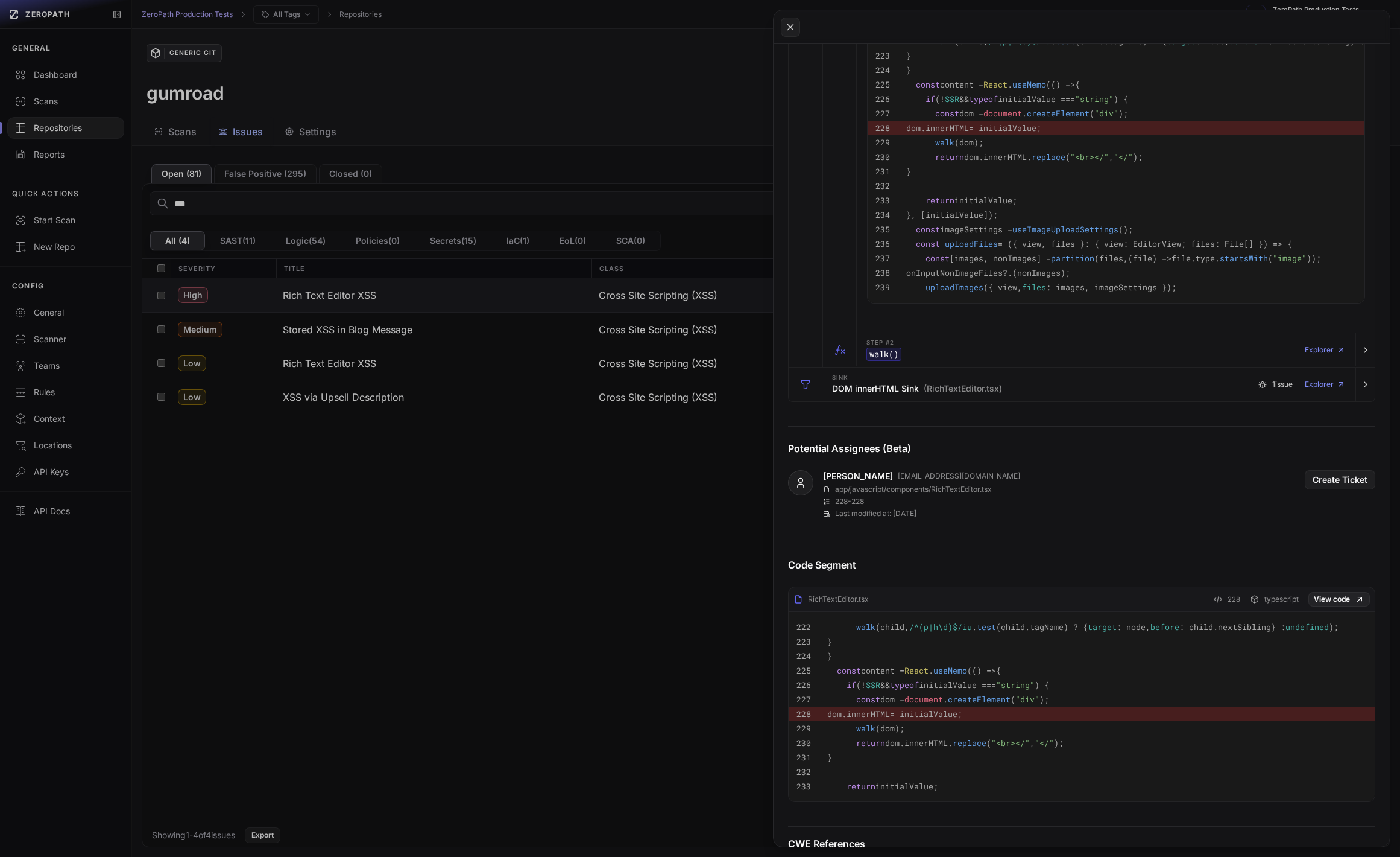
scroll to position [585, 0]
click at [1367, 390] on button "button" at bounding box center [1365, 384] width 19 height 34
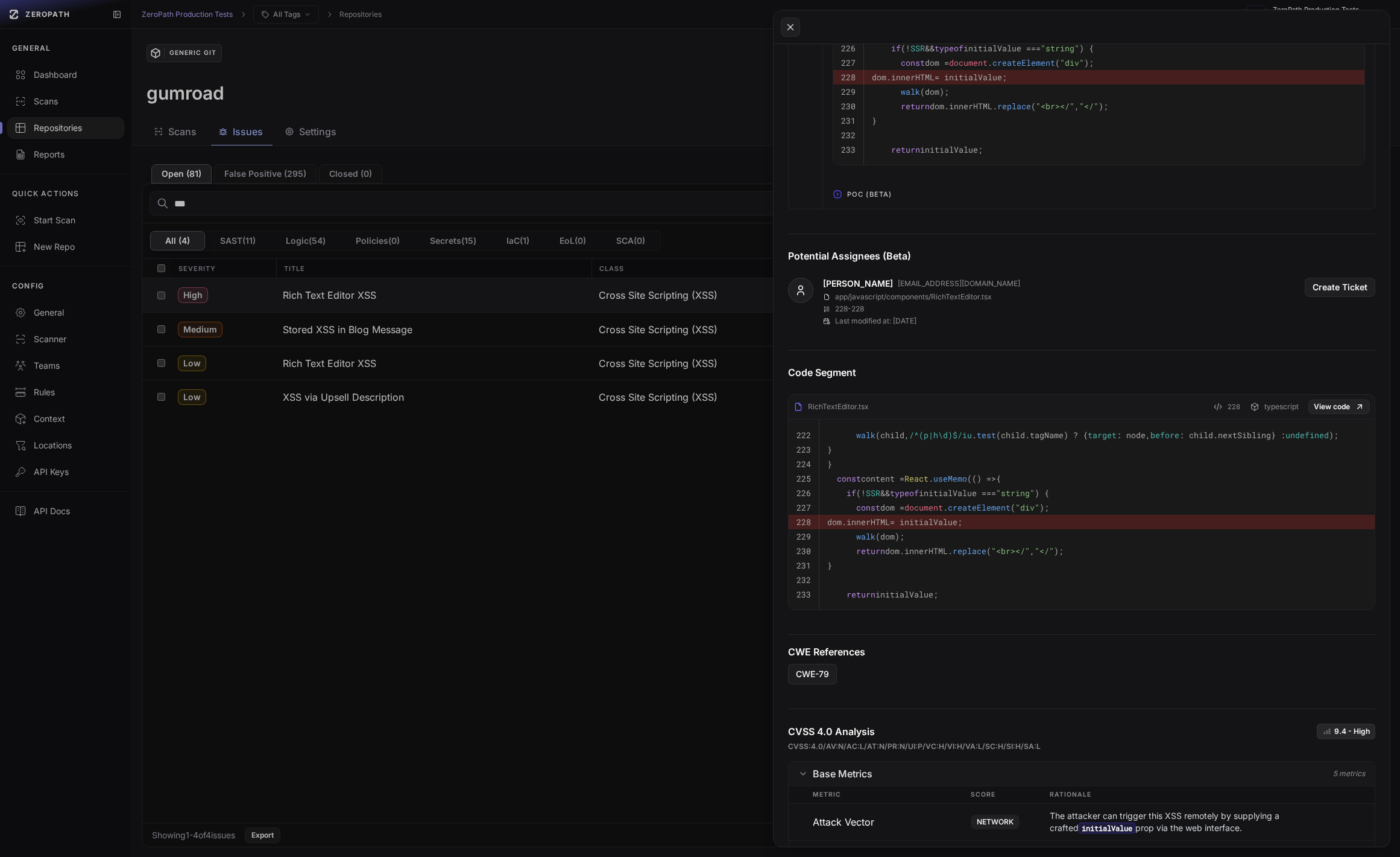
scroll to position [1317, 0]
drag, startPoint x: 441, startPoint y: 381, endPoint x: 451, endPoint y: 370, distance: 14.9
click at [441, 381] on button at bounding box center [700, 428] width 1400 height 857
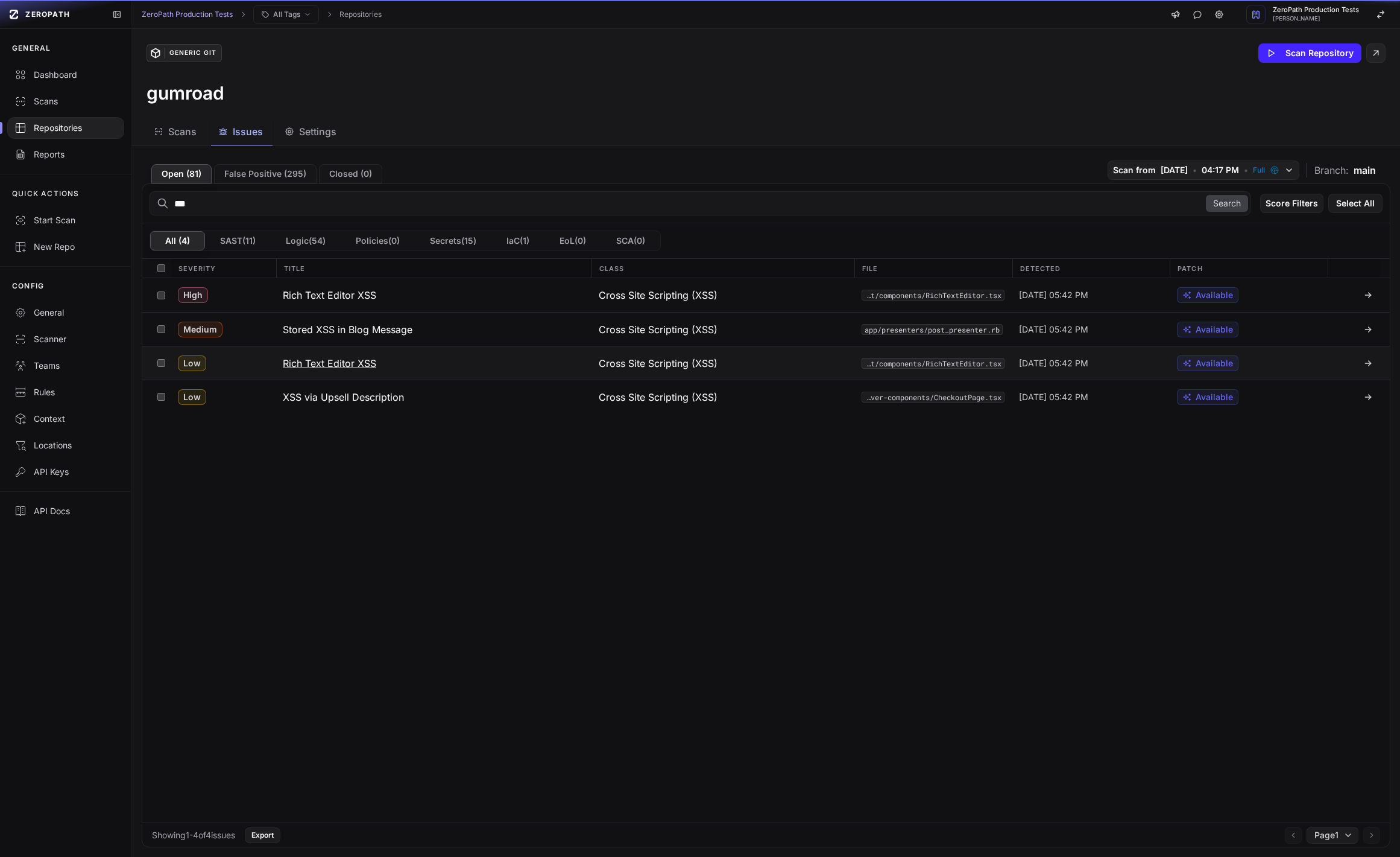
click at [451, 366] on button "Rich Text Editor XSS" at bounding box center [433, 363] width 315 height 33
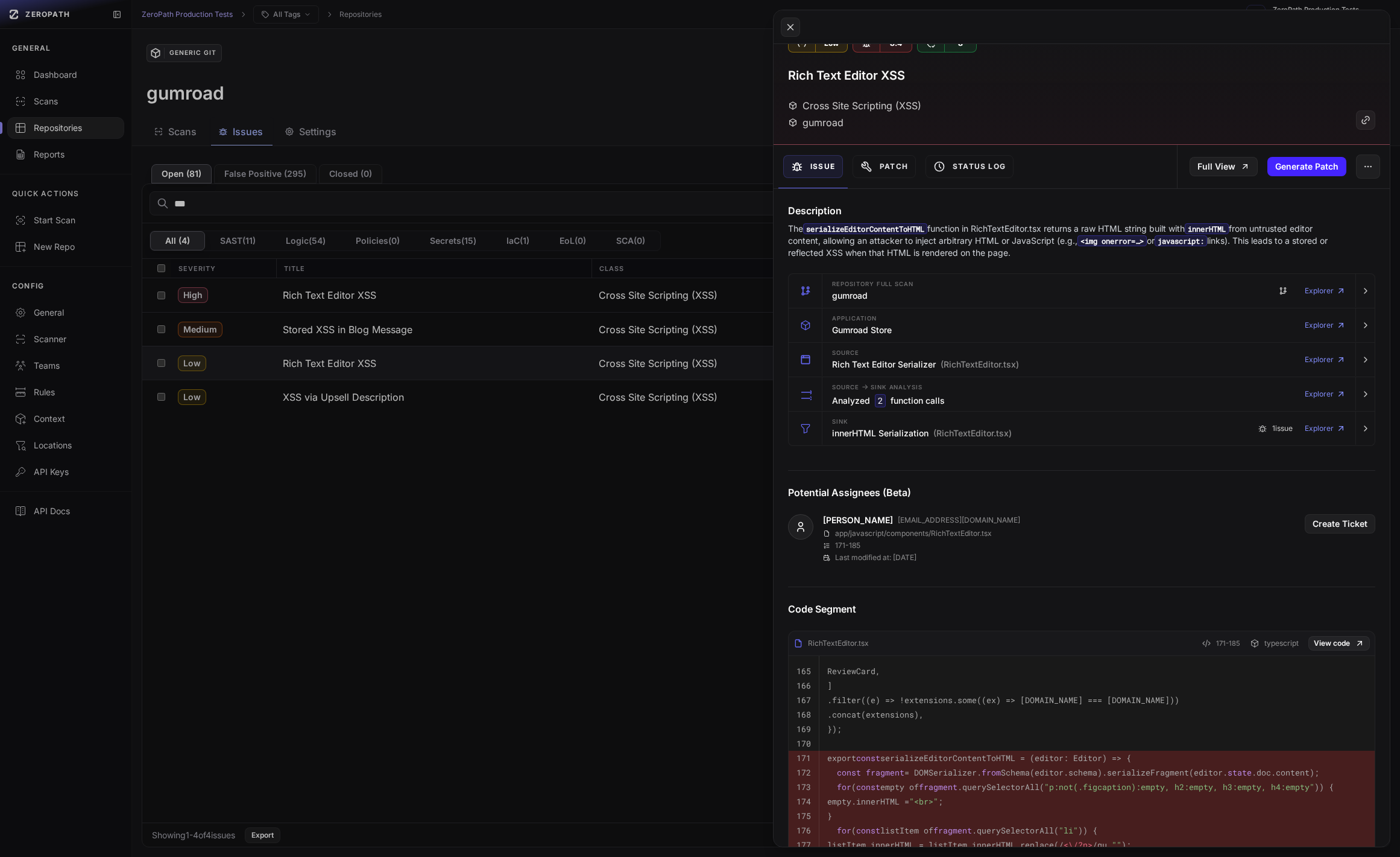
scroll to position [25, 0]
drag, startPoint x: 1362, startPoint y: 390, endPoint x: 1357, endPoint y: 396, distance: 7.8
click at [1362, 390] on icon "button" at bounding box center [1366, 393] width 10 height 10
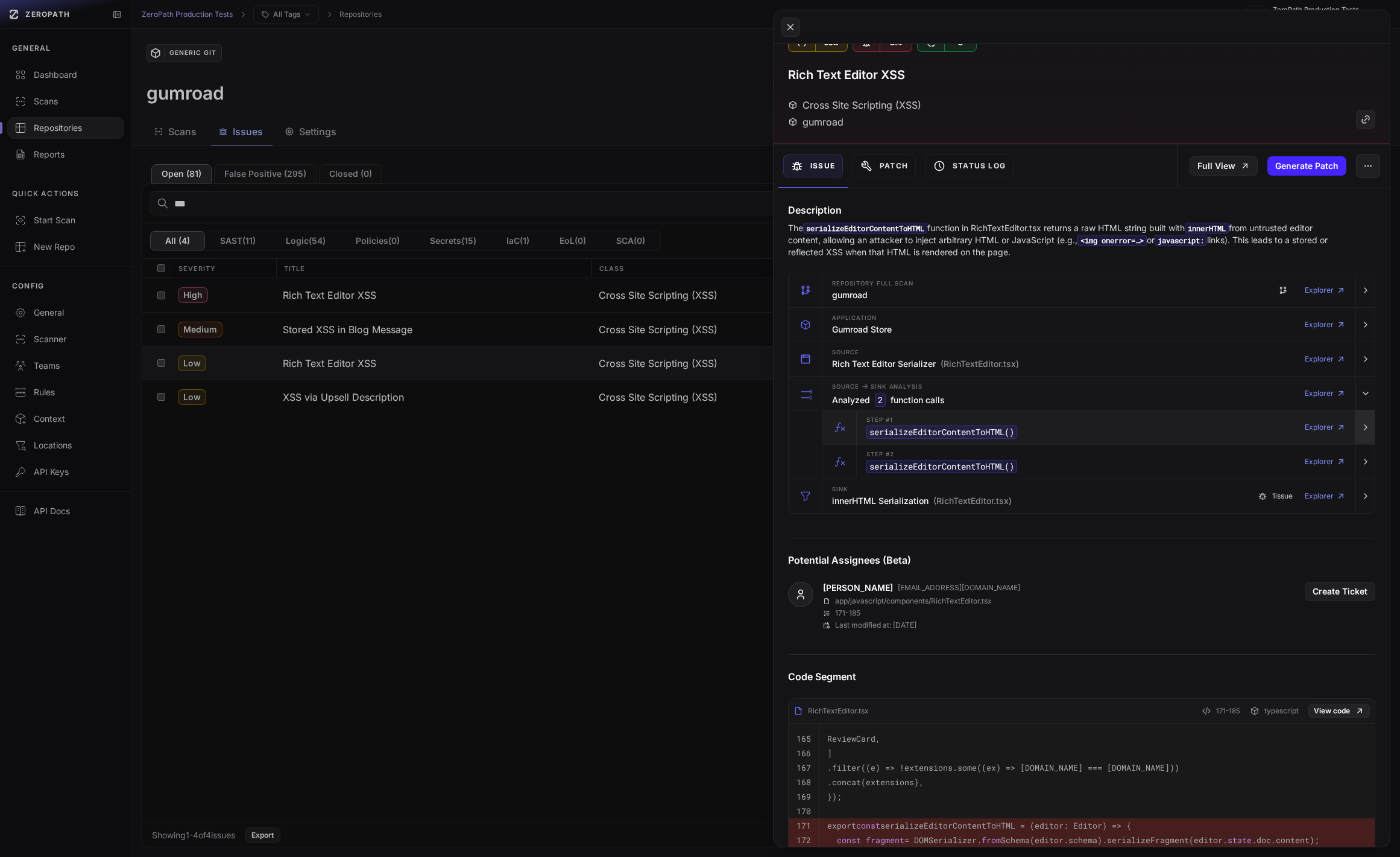
click at [1356, 431] on button "button" at bounding box center [1365, 427] width 19 height 34
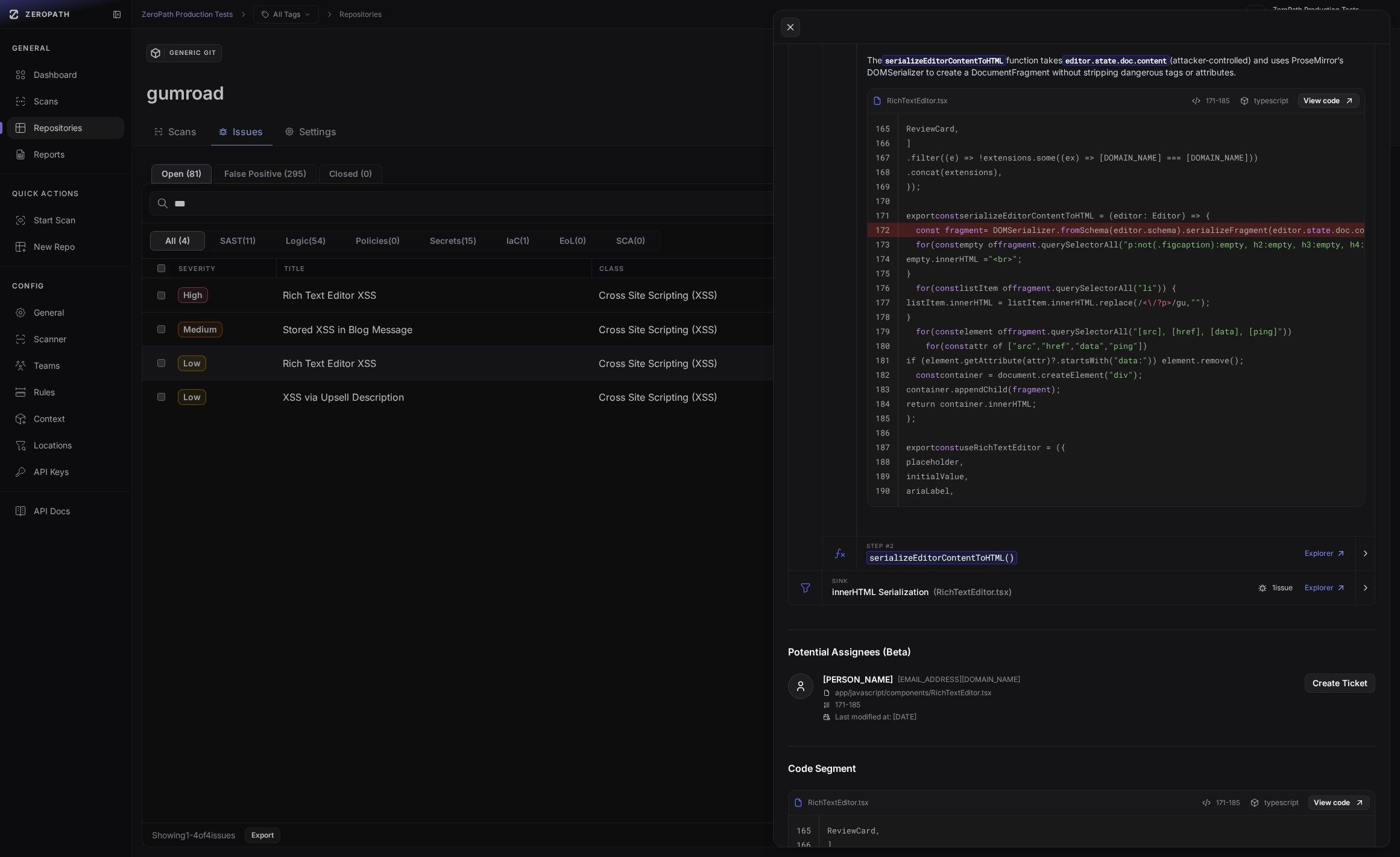
scroll to position [516, 0]
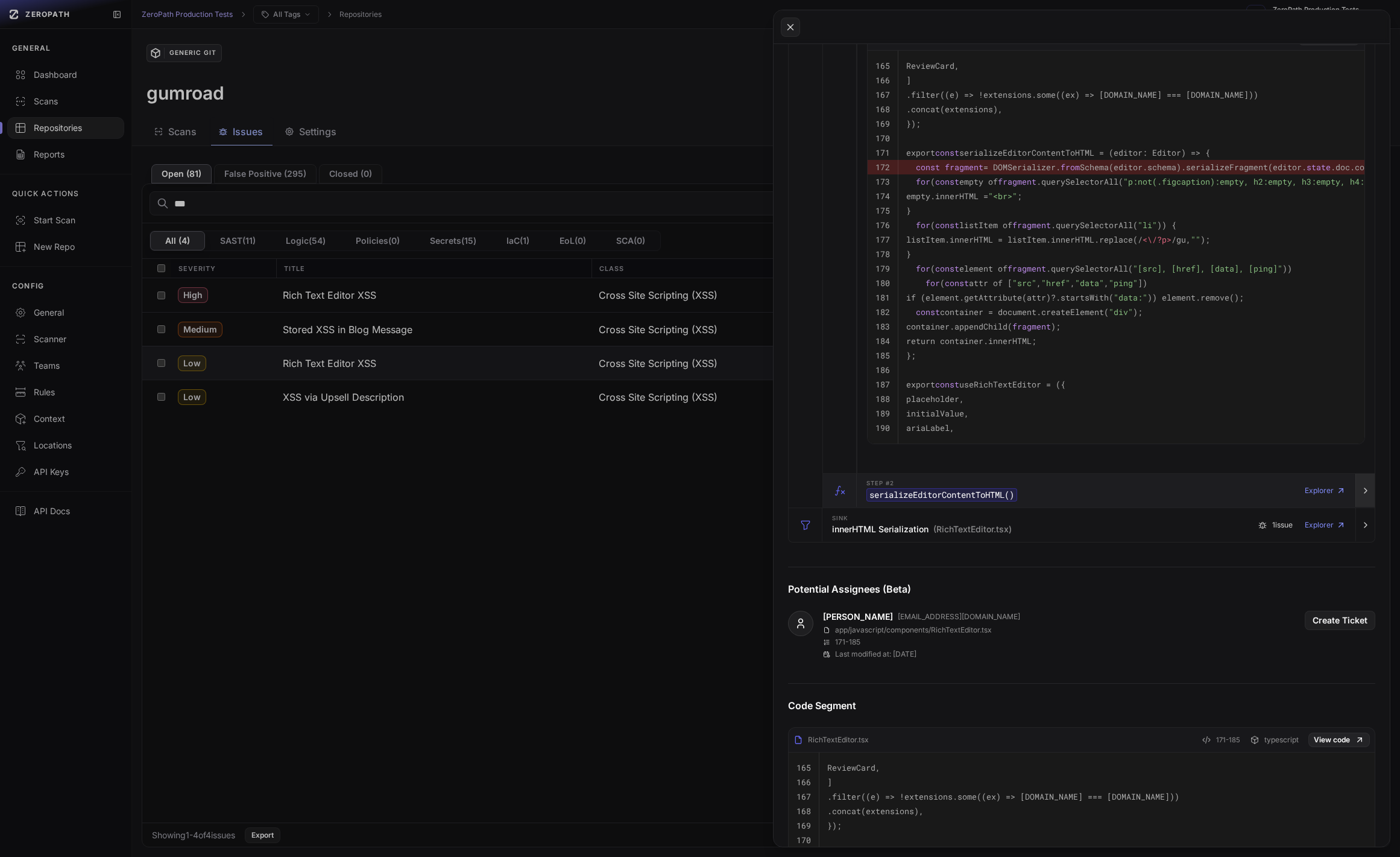
click at [1362, 495] on icon "button" at bounding box center [1366, 491] width 10 height 10
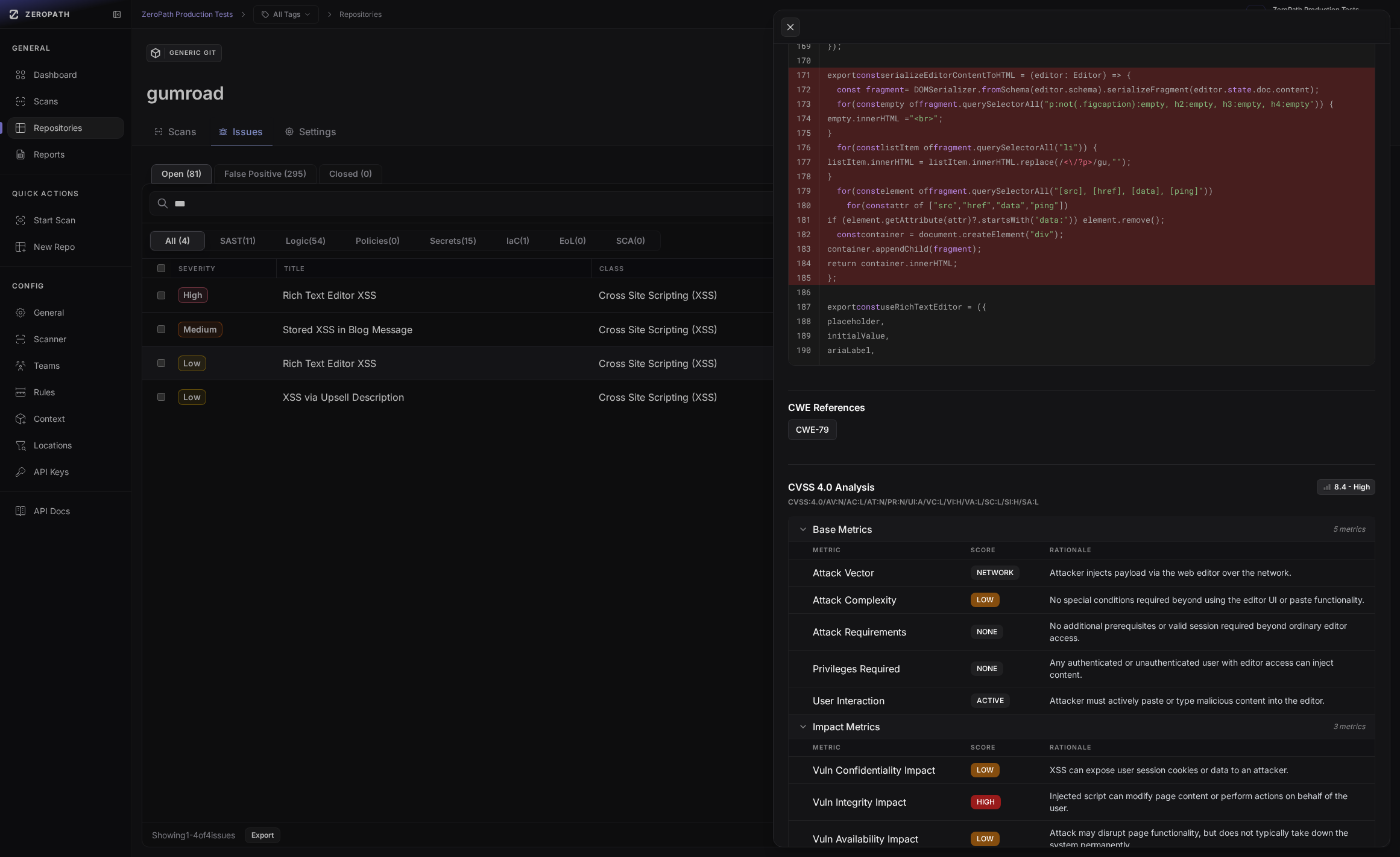
scroll to position [1852, 0]
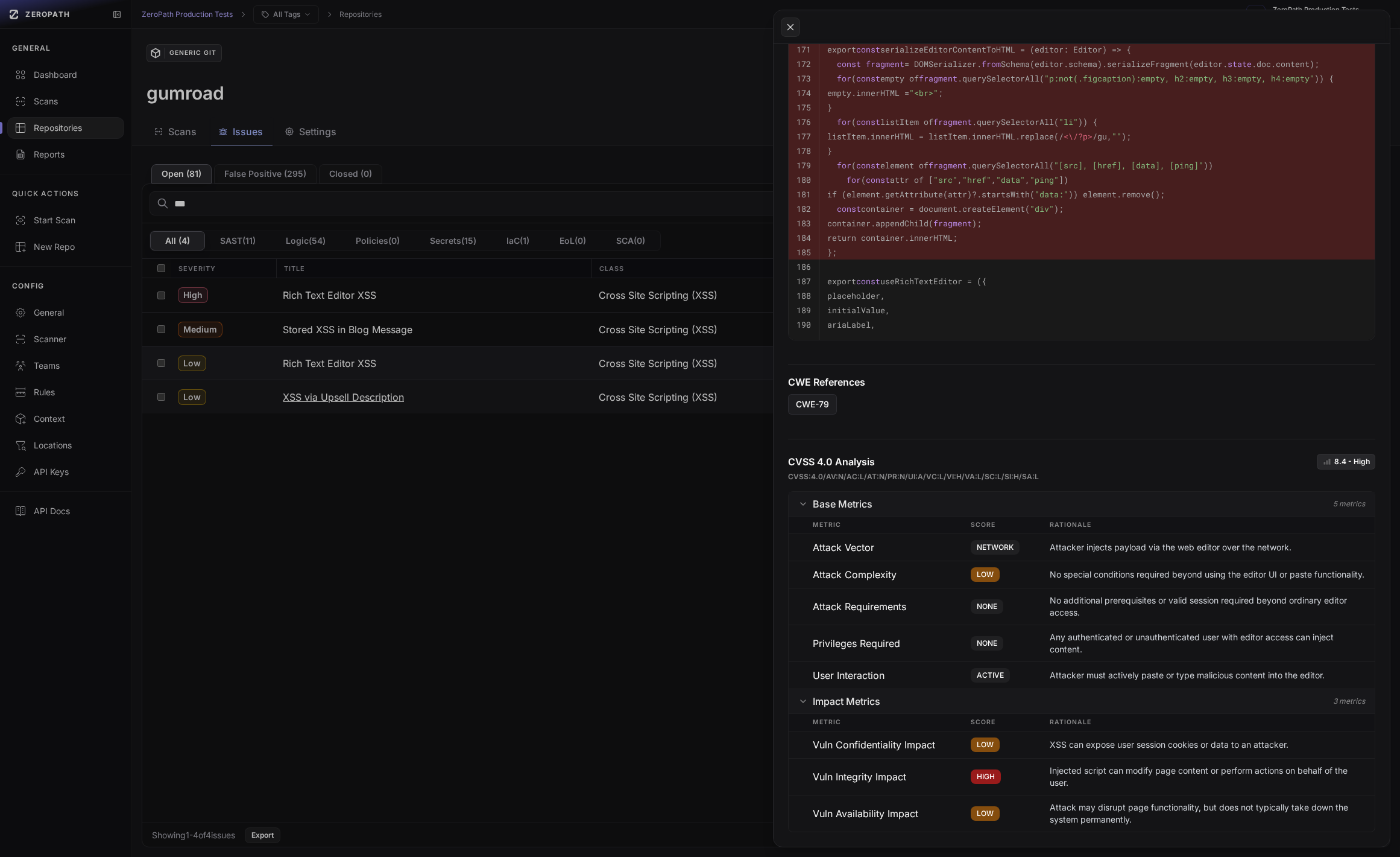
drag, startPoint x: 737, startPoint y: 420, endPoint x: 702, endPoint y: 413, distance: 35.7
click at [734, 419] on button at bounding box center [700, 428] width 1400 height 857
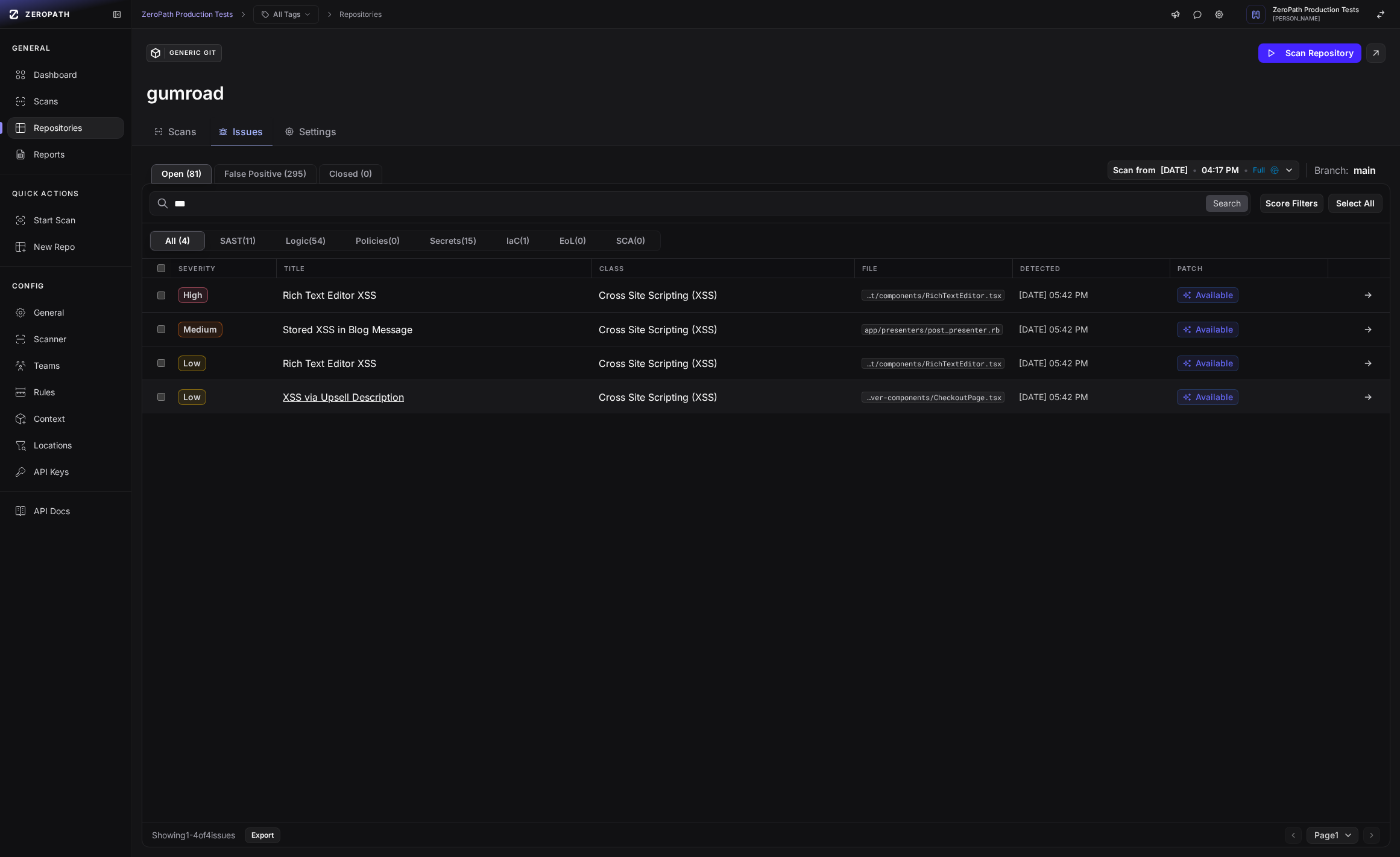
click at [642, 401] on span "Cross Site Scripting (XSS)" at bounding box center [658, 396] width 119 height 14
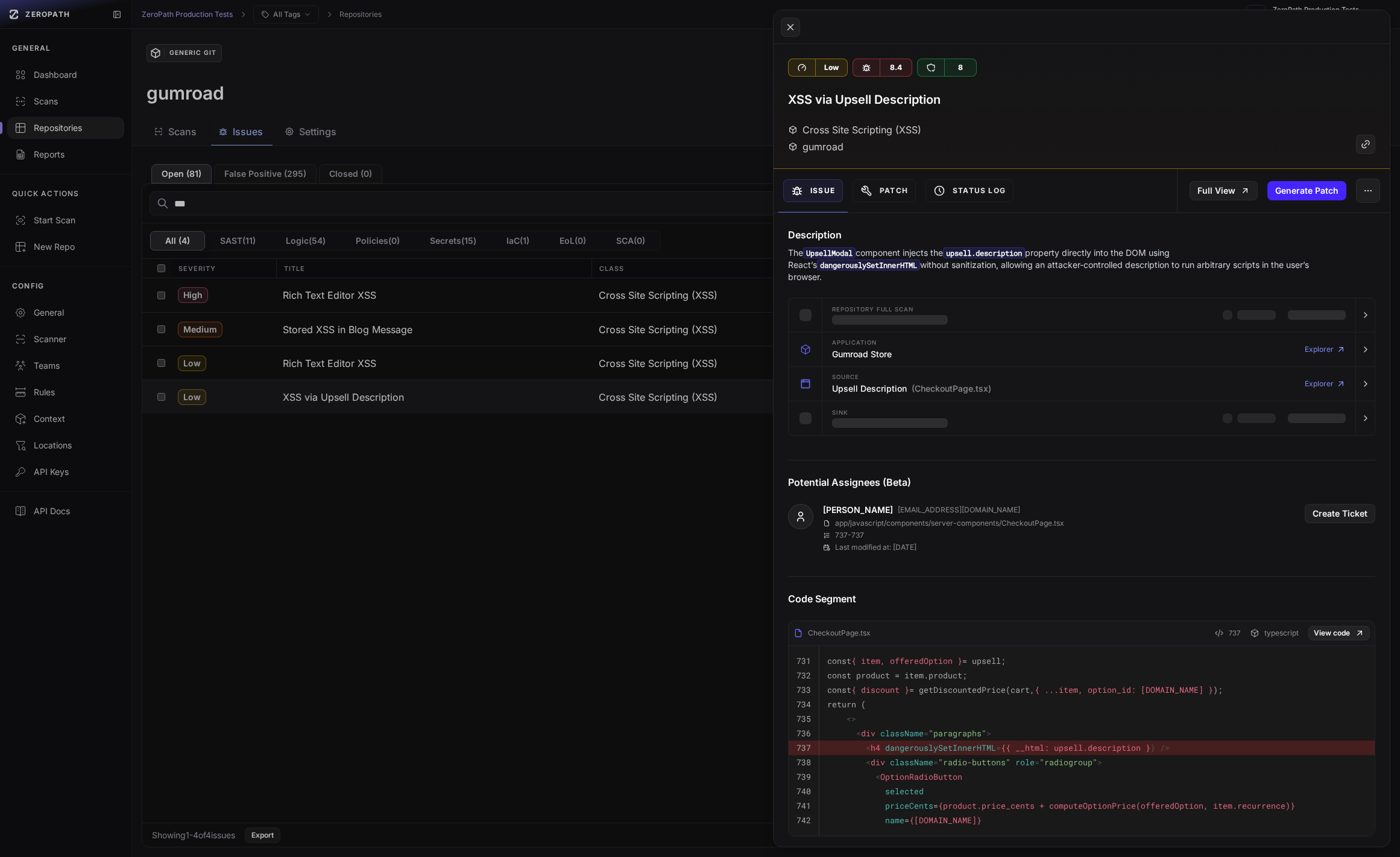
click at [518, 332] on button at bounding box center [700, 428] width 1400 height 857
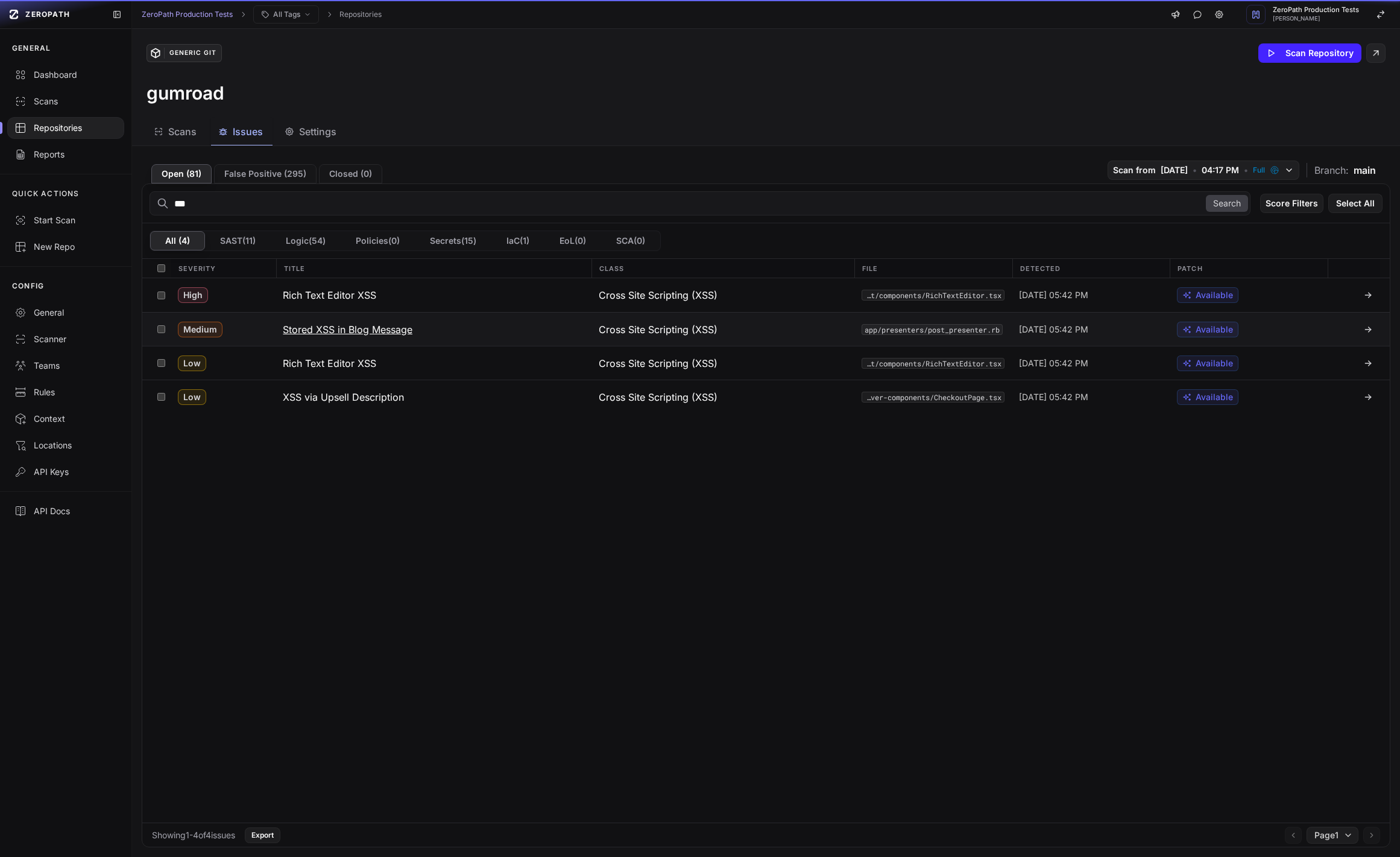
click at [518, 331] on button "Stored XSS in Blog Message" at bounding box center [433, 329] width 315 height 33
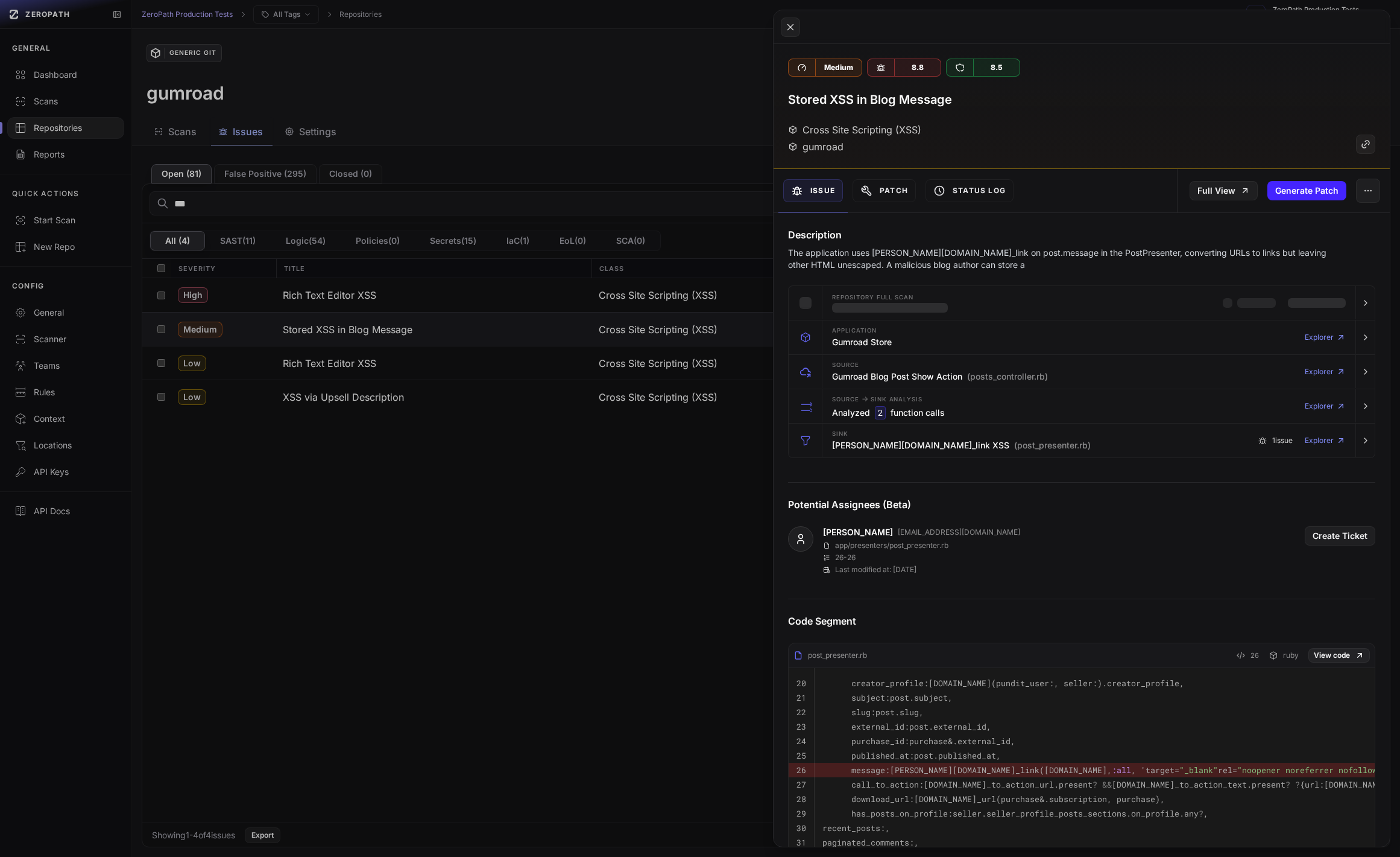
drag, startPoint x: 679, startPoint y: 157, endPoint x: 686, endPoint y: 151, distance: 9.2
click at [680, 156] on button at bounding box center [700, 428] width 1400 height 857
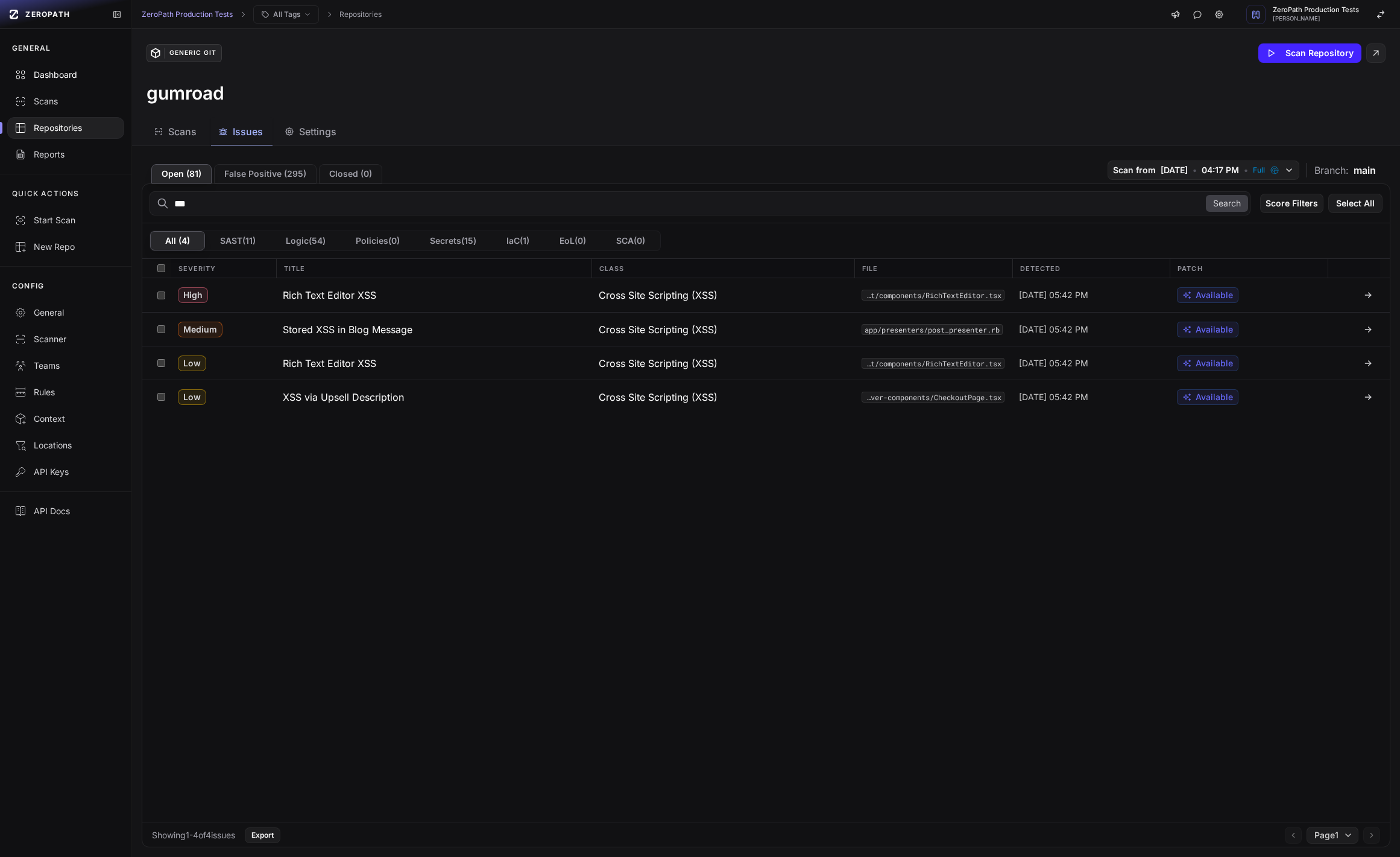
click at [50, 65] on link "Dashboard" at bounding box center [65, 74] width 132 height 27
